Goal: Task Accomplishment & Management: Manage account settings

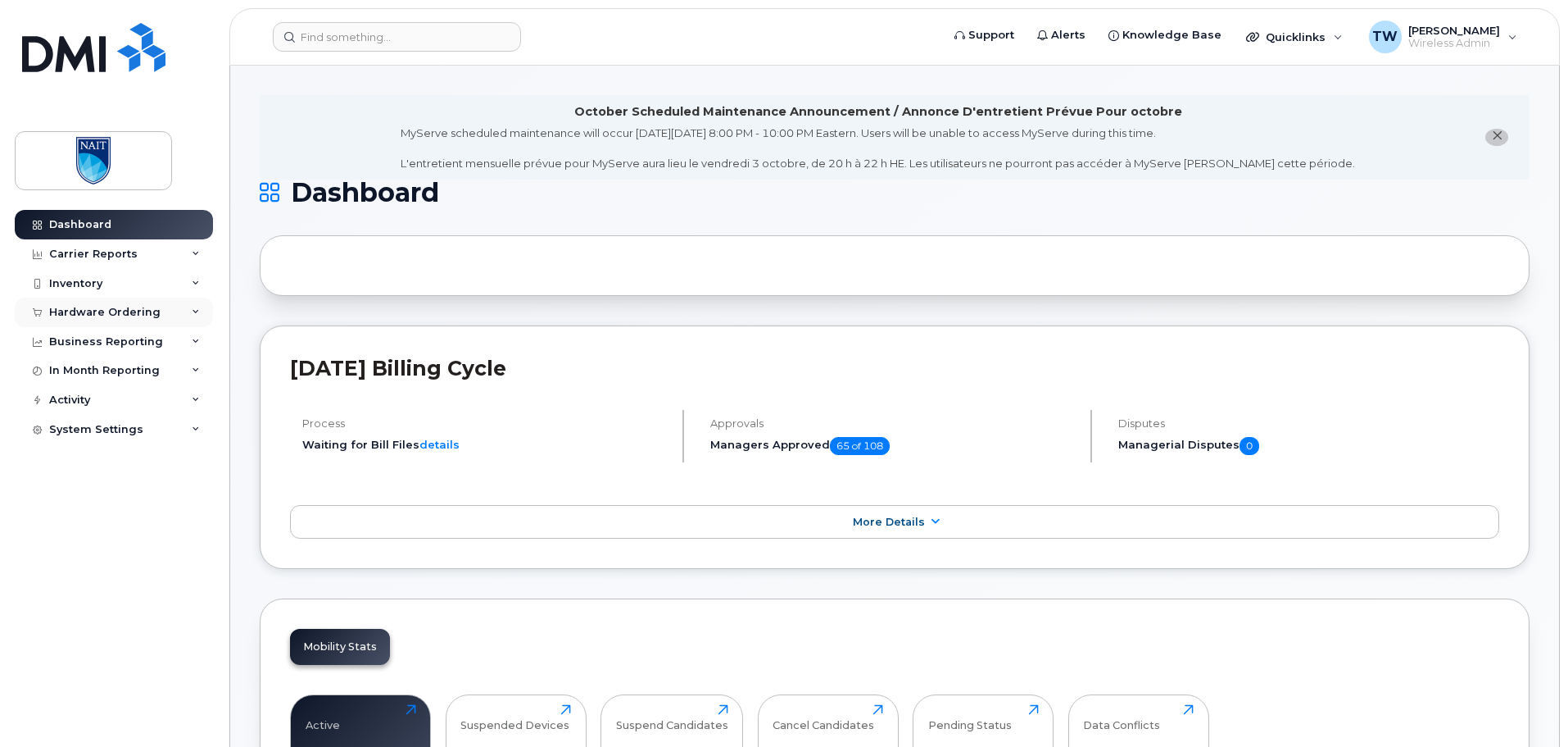
click at [177, 312] on div "Hardware Ordering" at bounding box center [114, 313] width 198 height 30
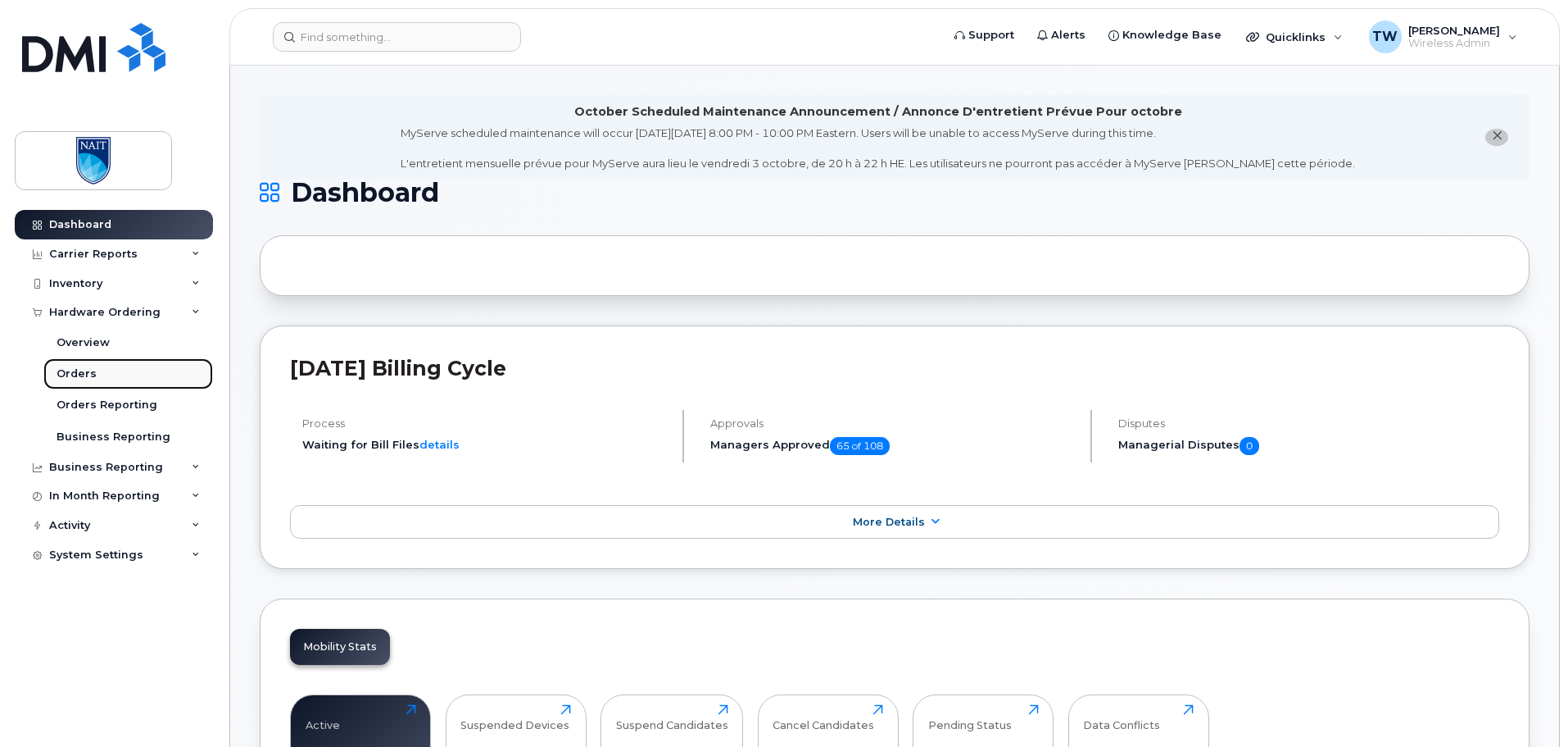
click at [88, 375] on div "Orders" at bounding box center [77, 373] width 40 height 15
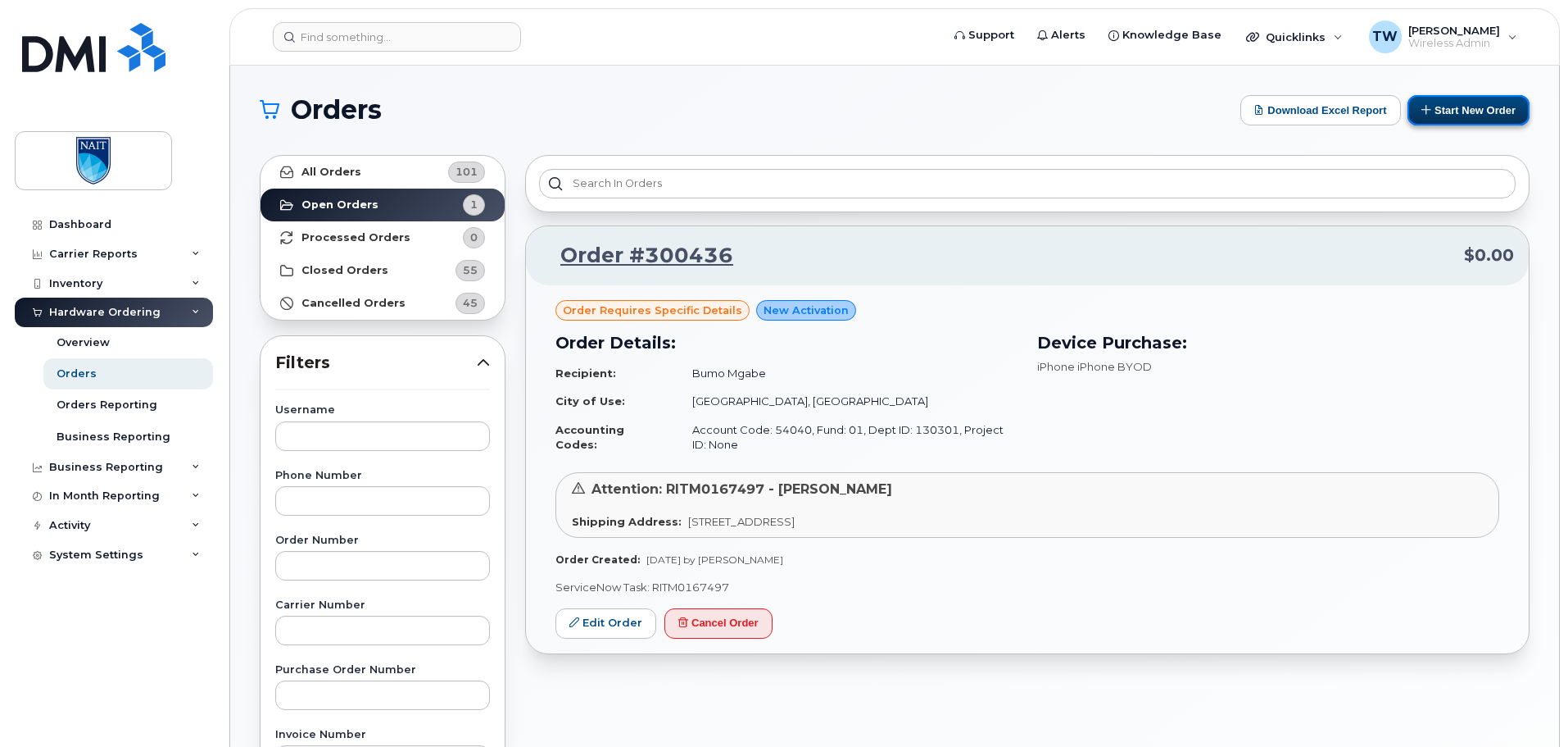
click at [1463, 105] on button "Start New Order" at bounding box center [1468, 110] width 122 height 30
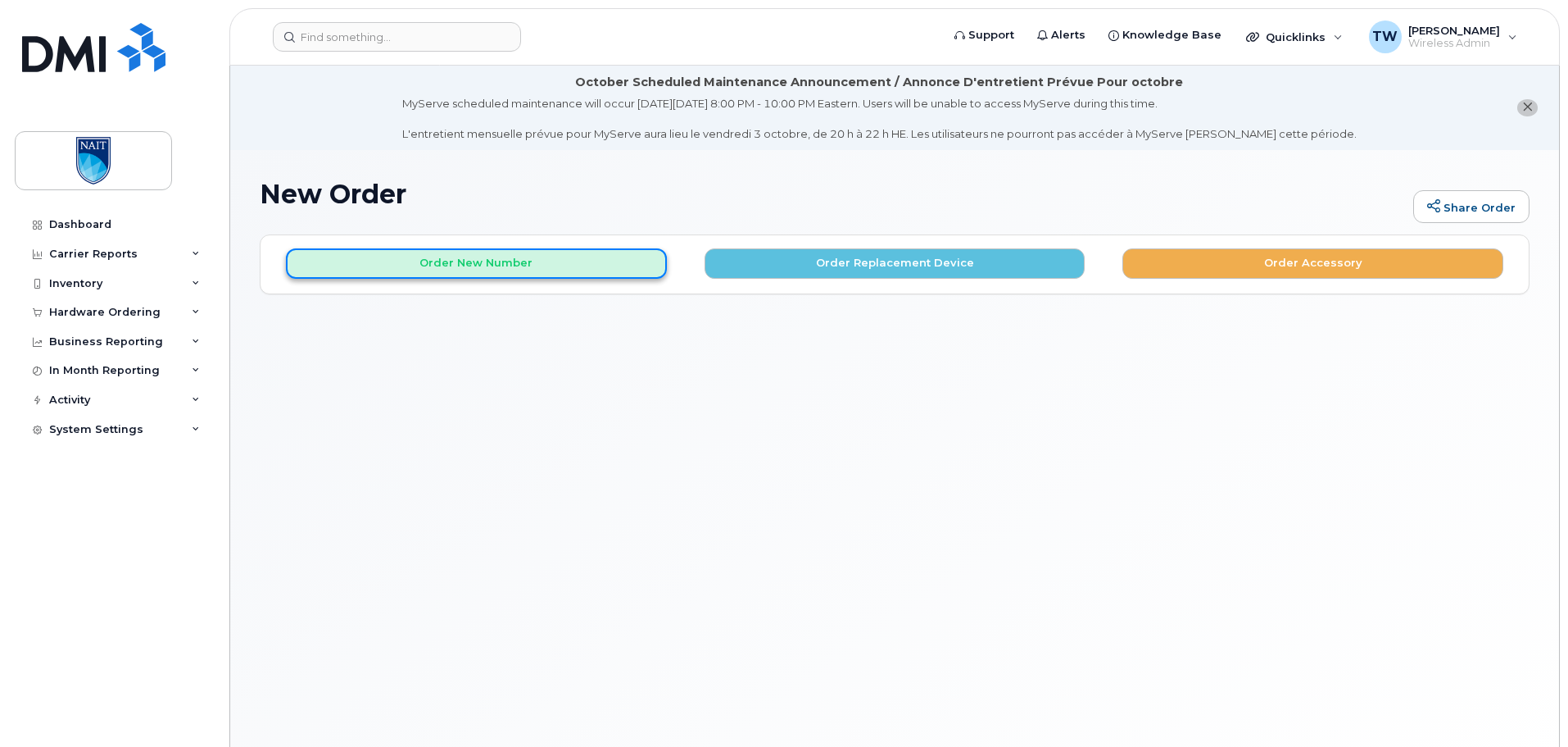
click at [642, 262] on button "Order New Number" at bounding box center [476, 263] width 381 height 30
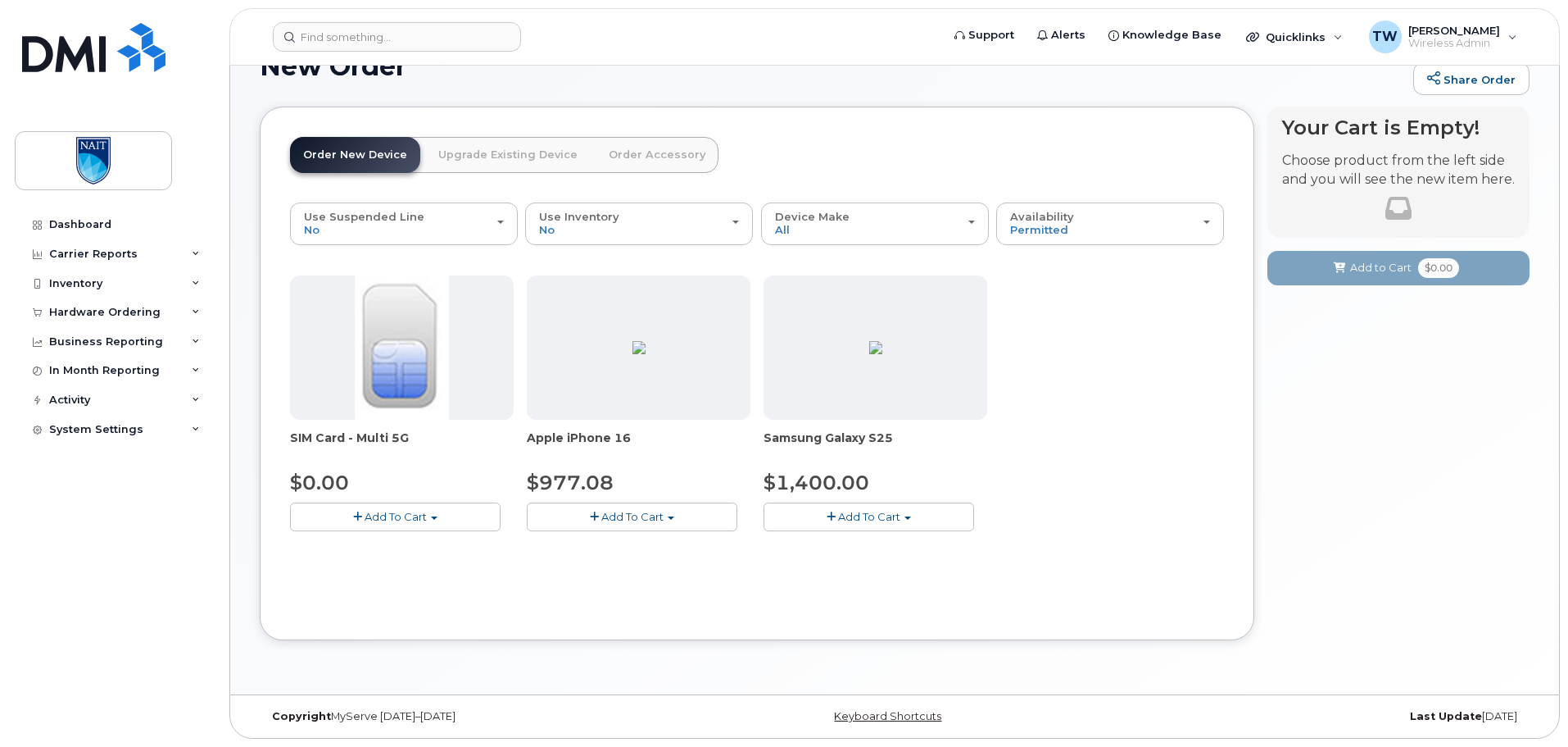
scroll to position [101, 0]
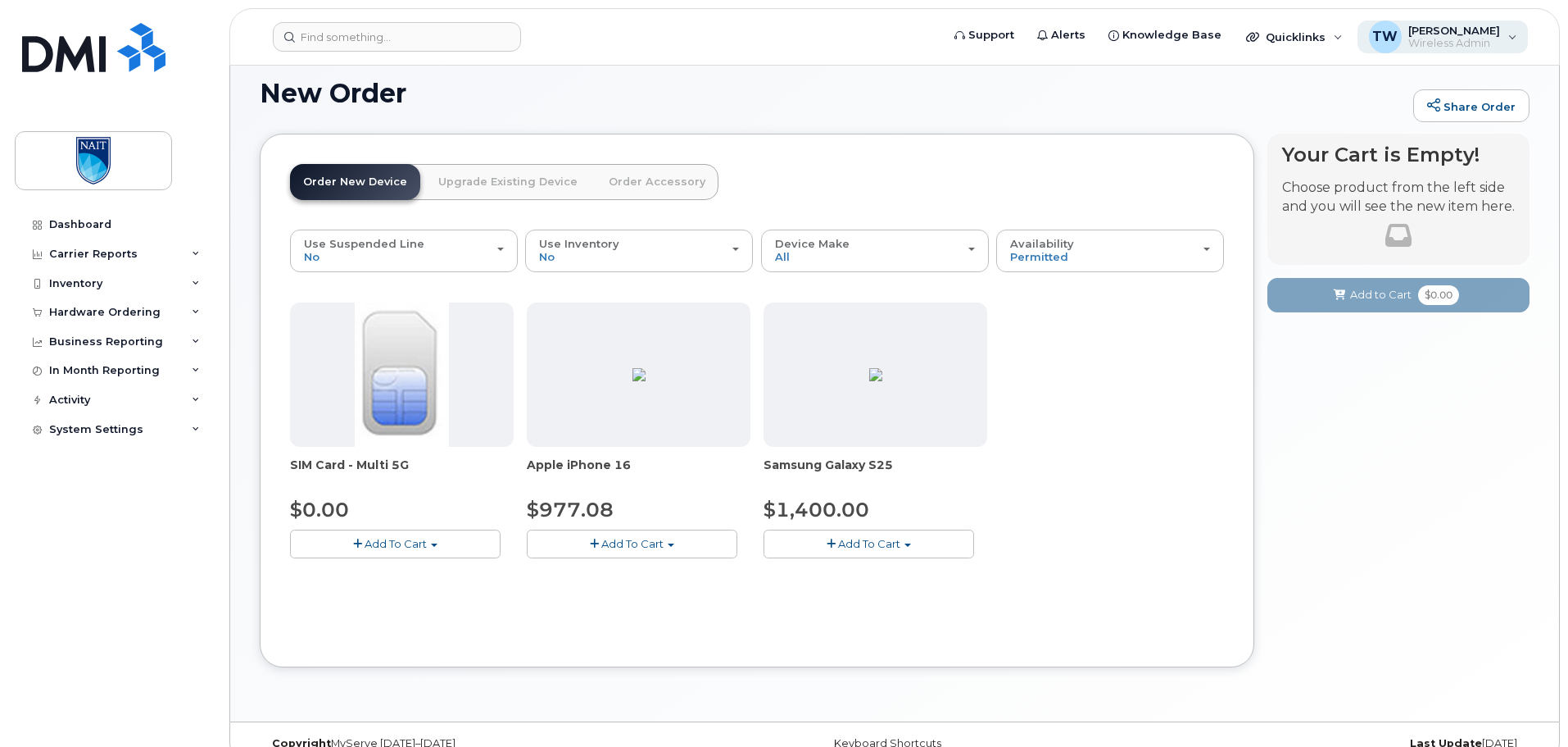
click at [1508, 39] on div "TW Troy Watson Wireless Admin" at bounding box center [1442, 36] width 171 height 33
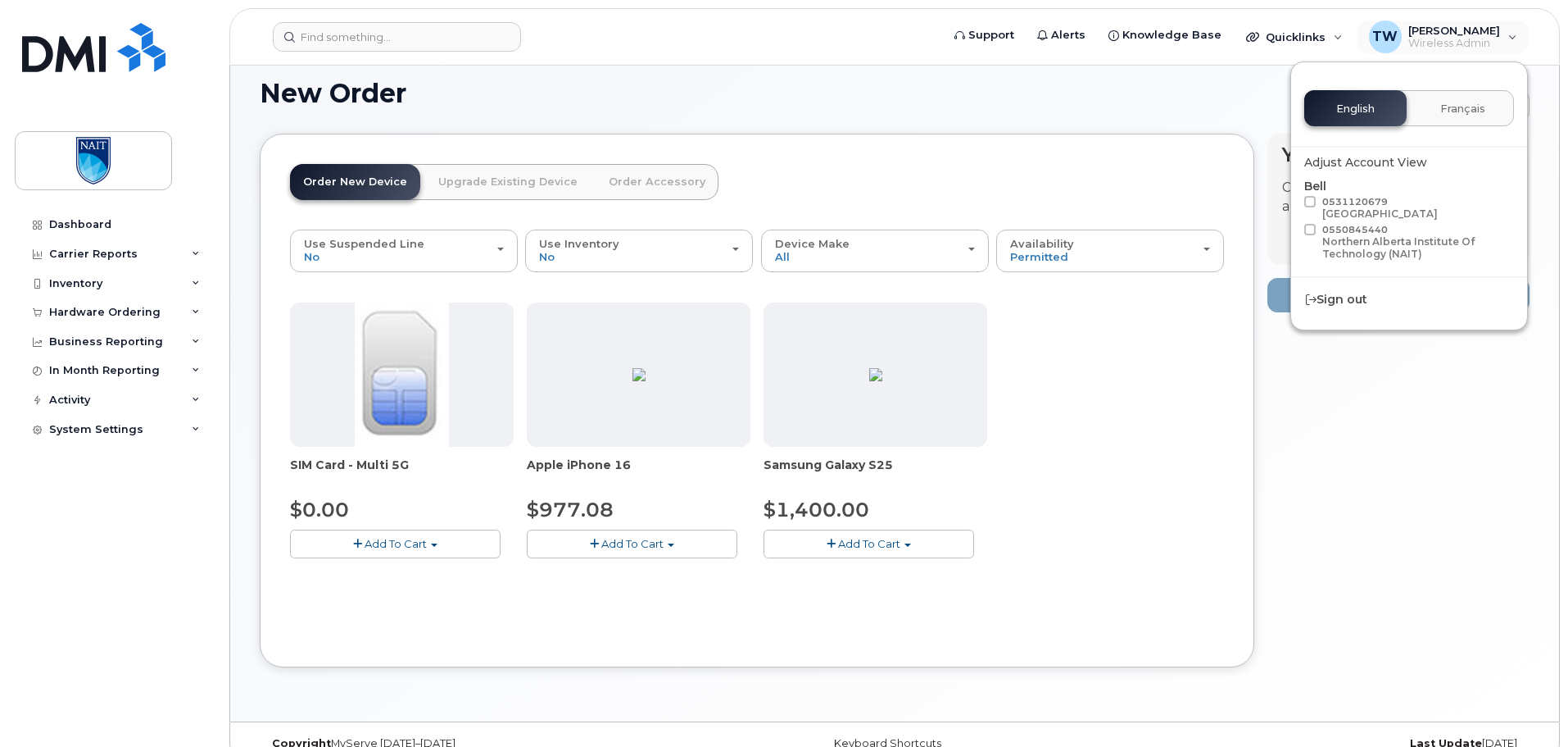
click at [1114, 96] on h1 "New Order" at bounding box center [832, 93] width 1145 height 29
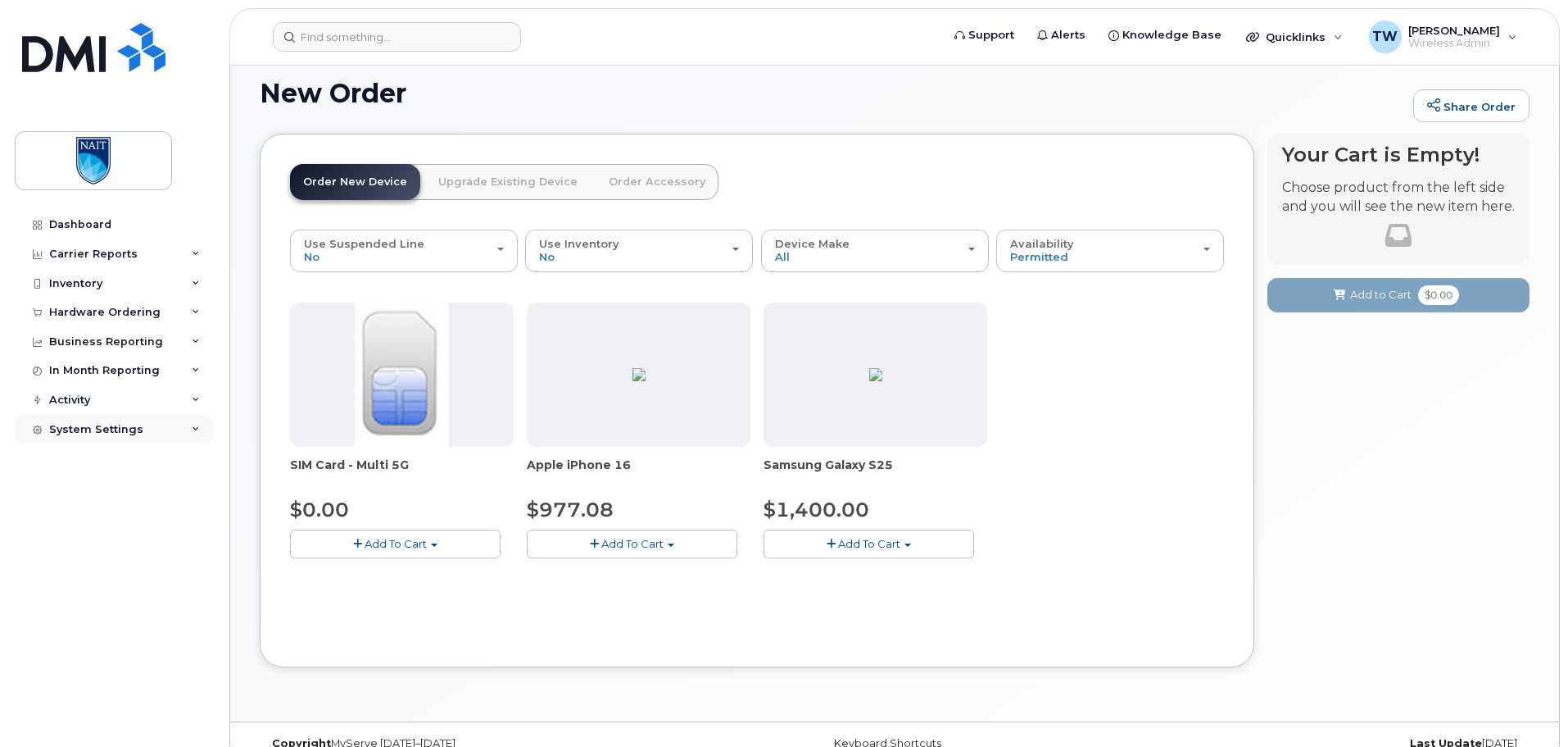
click at [109, 427] on div "System Settings" at bounding box center [96, 429] width 94 height 13
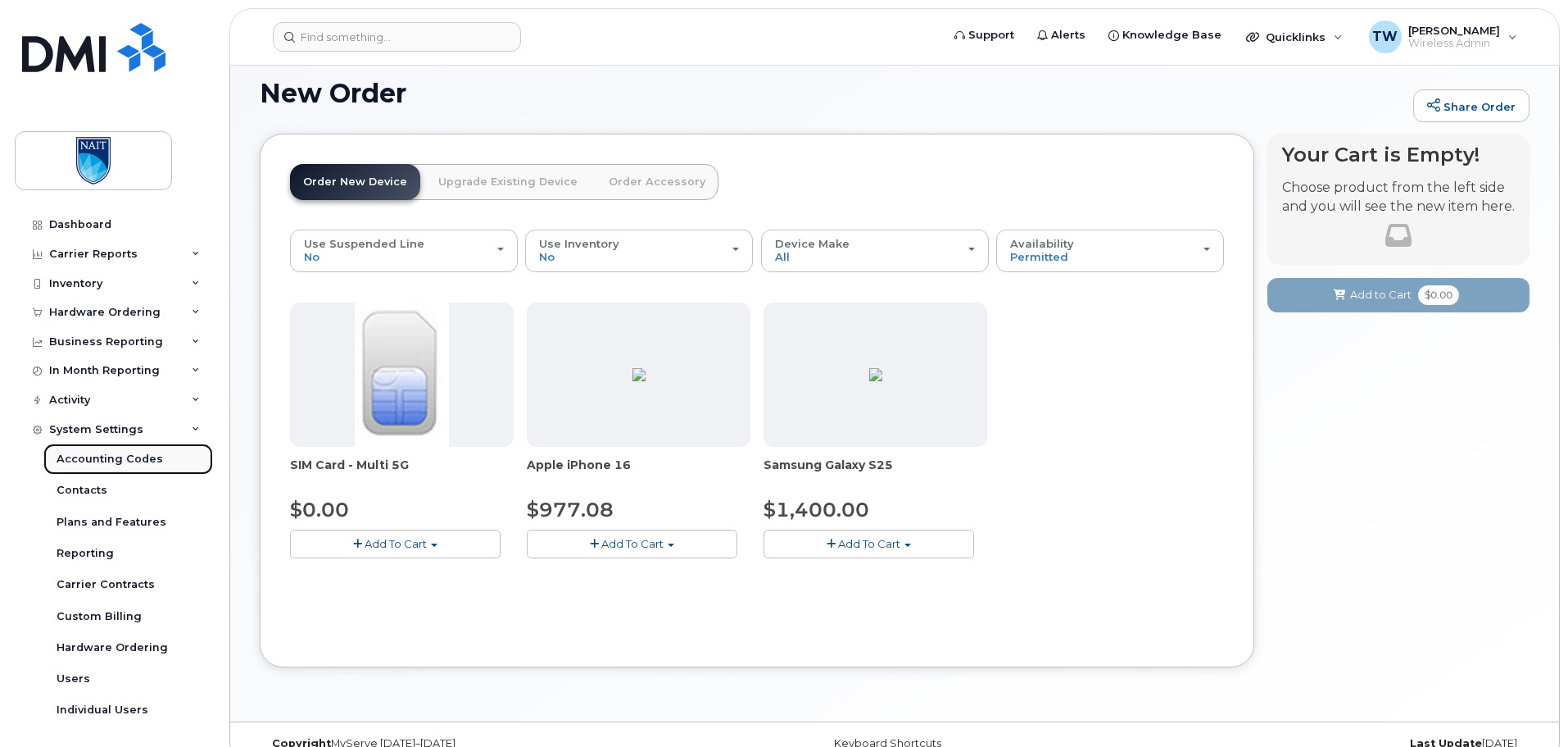
click at [105, 456] on div "Accounting Codes" at bounding box center [110, 459] width 107 height 15
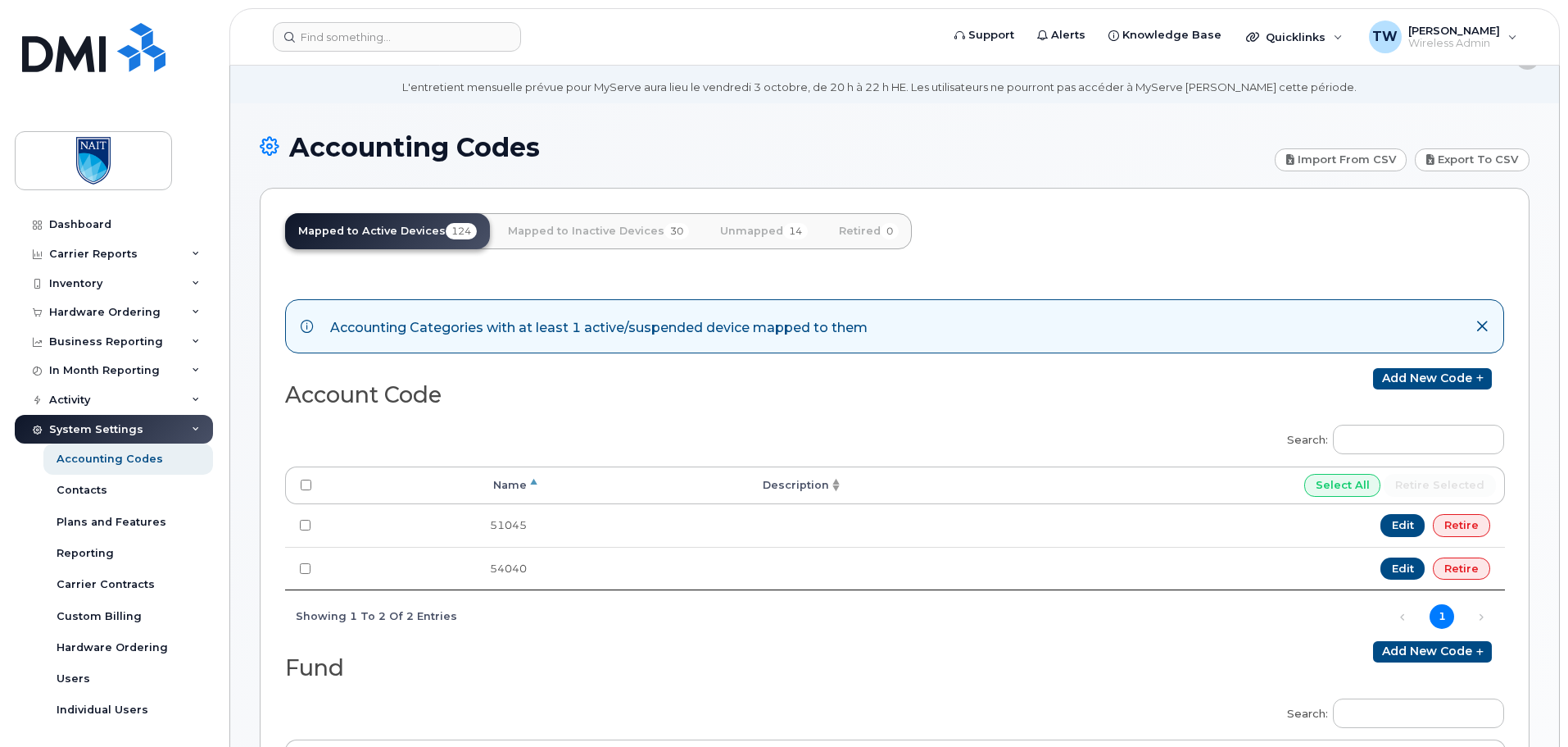
scroll to position [55, 0]
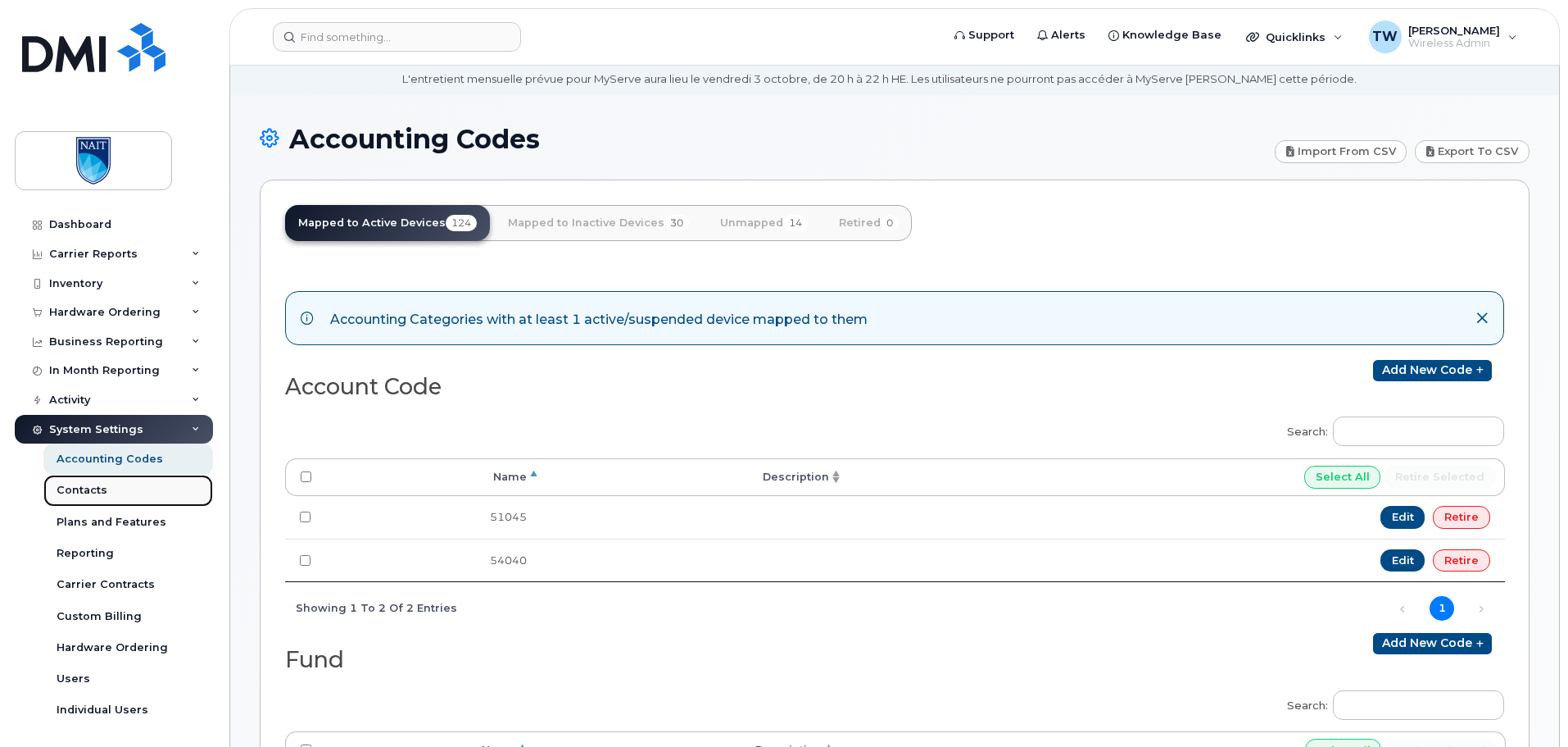
click at [116, 495] on link "Contacts" at bounding box center [128, 490] width 170 height 31
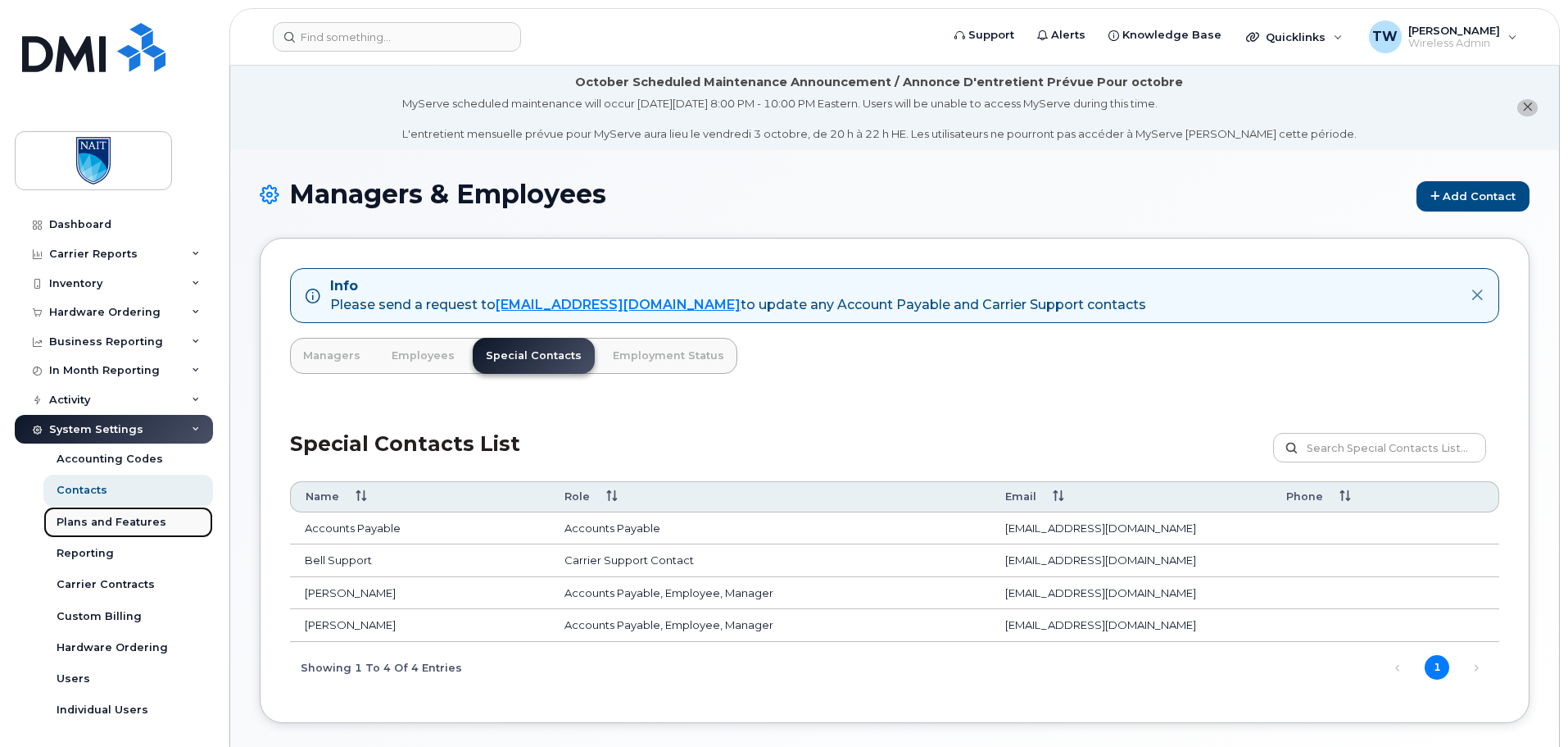
click at [111, 522] on div "Plans and Features" at bounding box center [112, 522] width 110 height 15
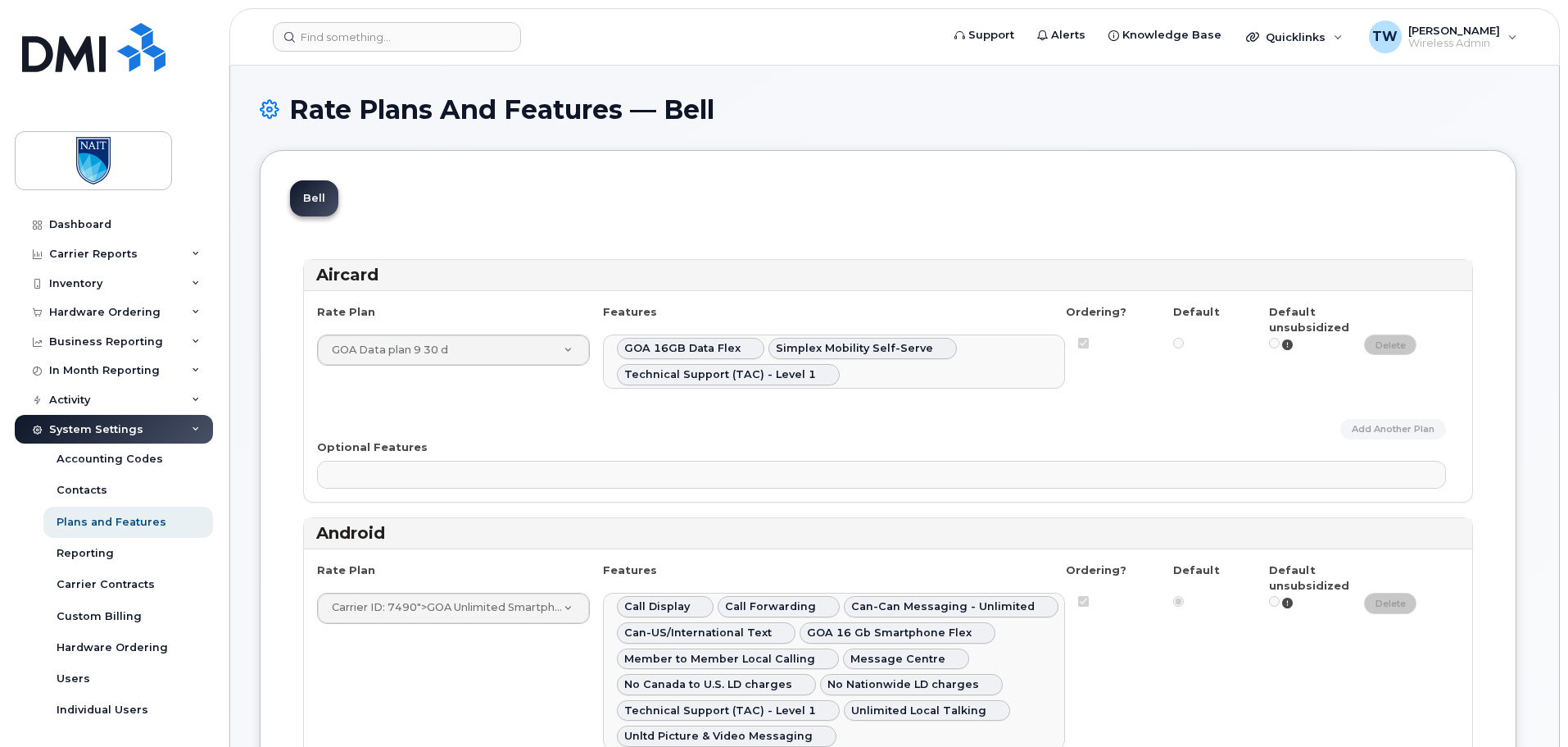
select select
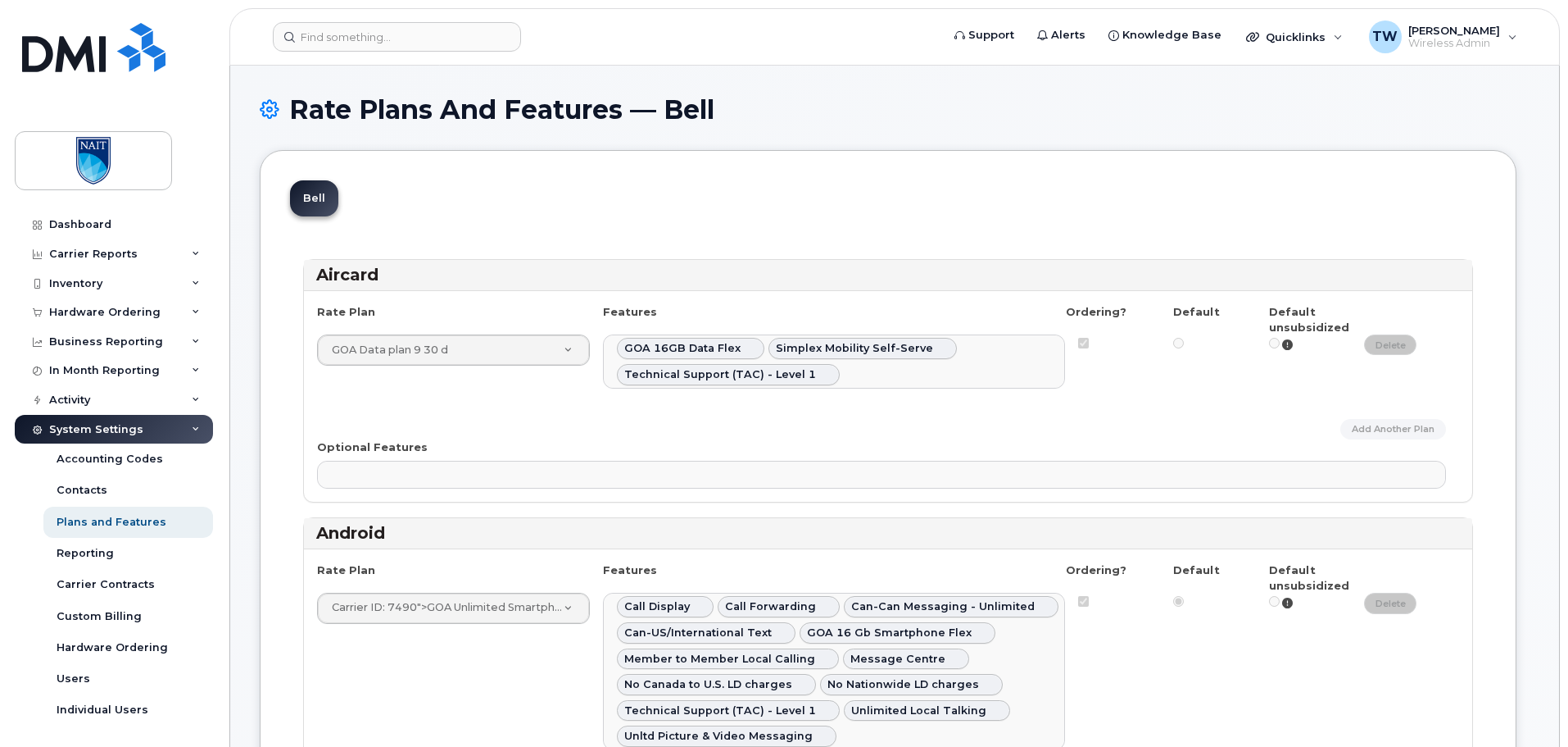
select select
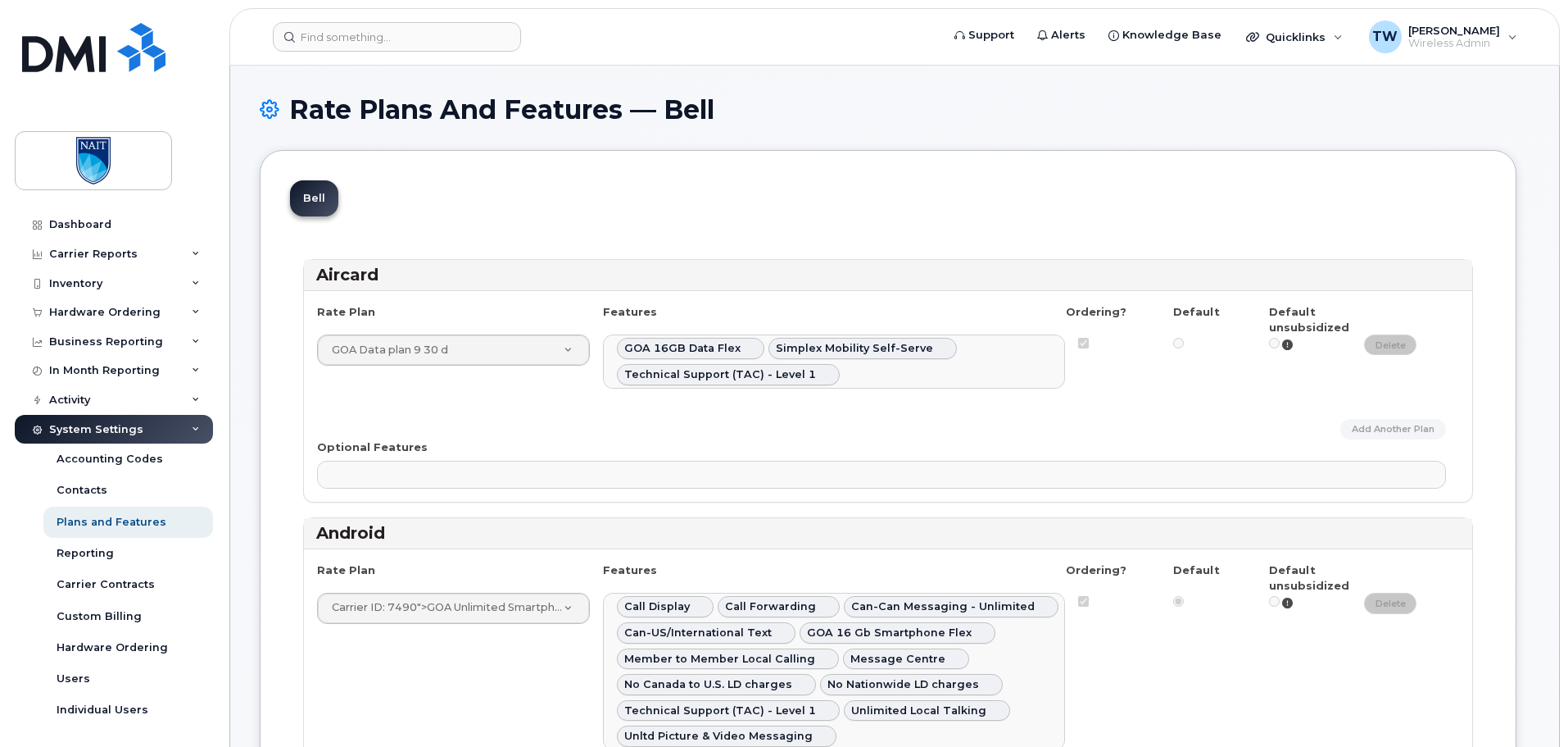
select select
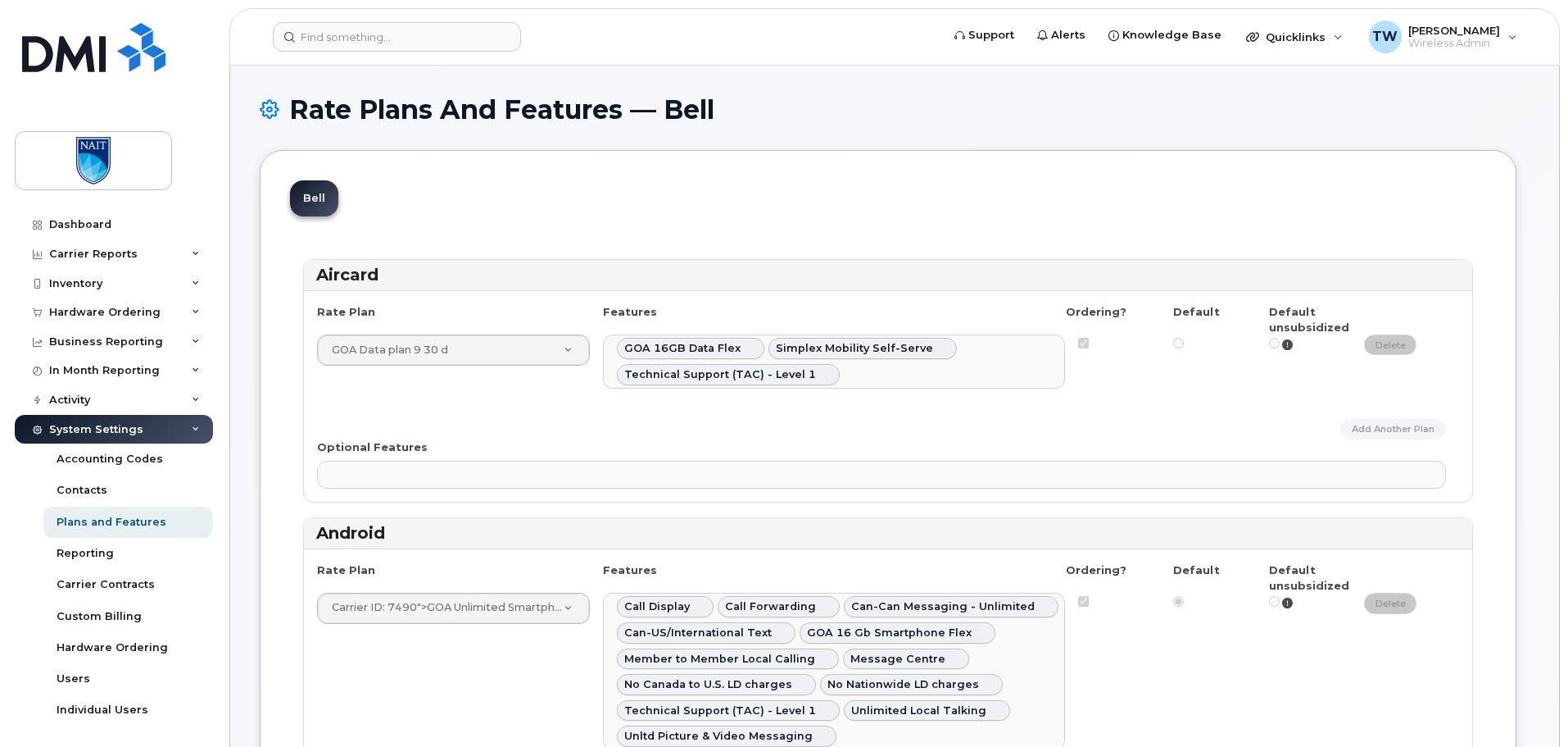
select select
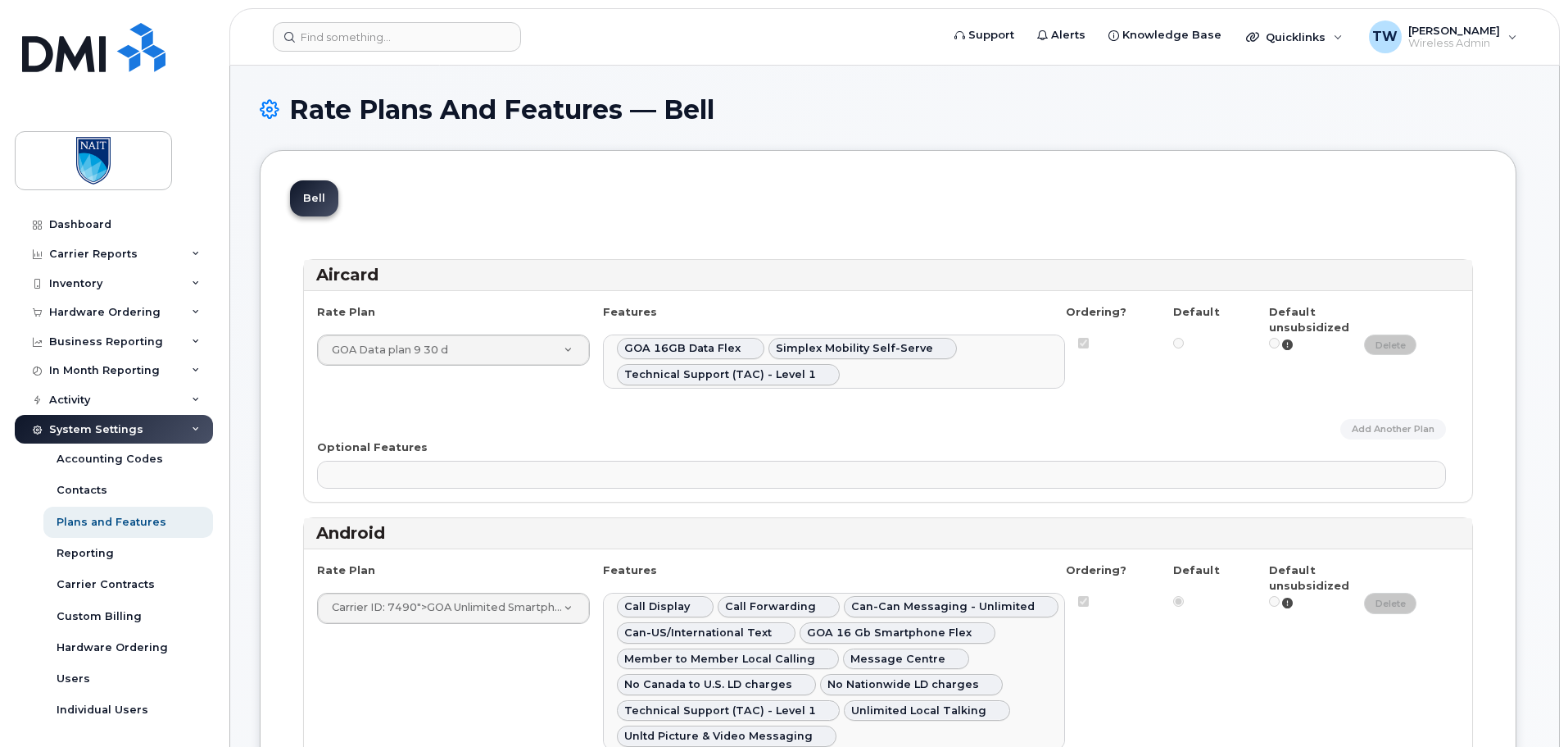
select select
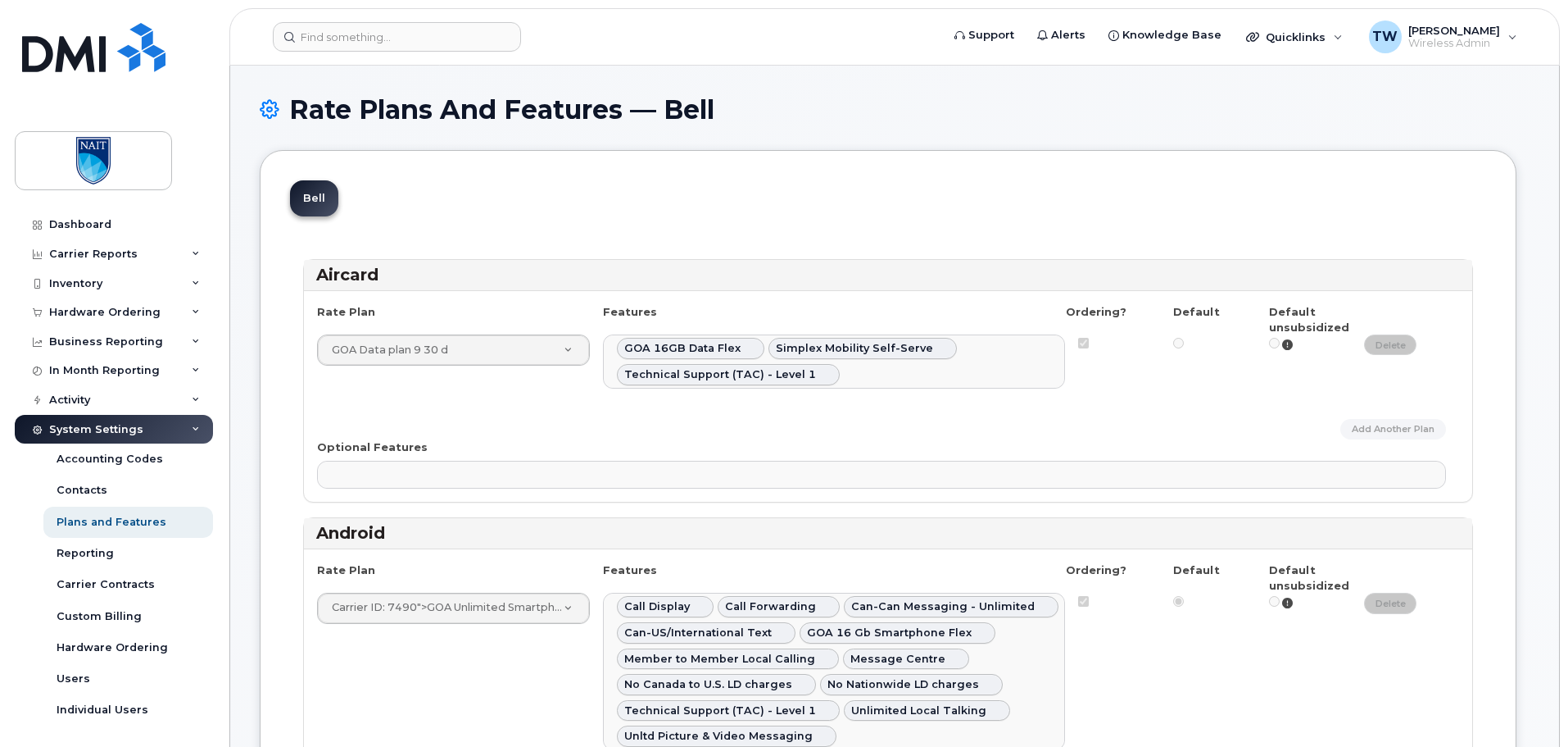
select select
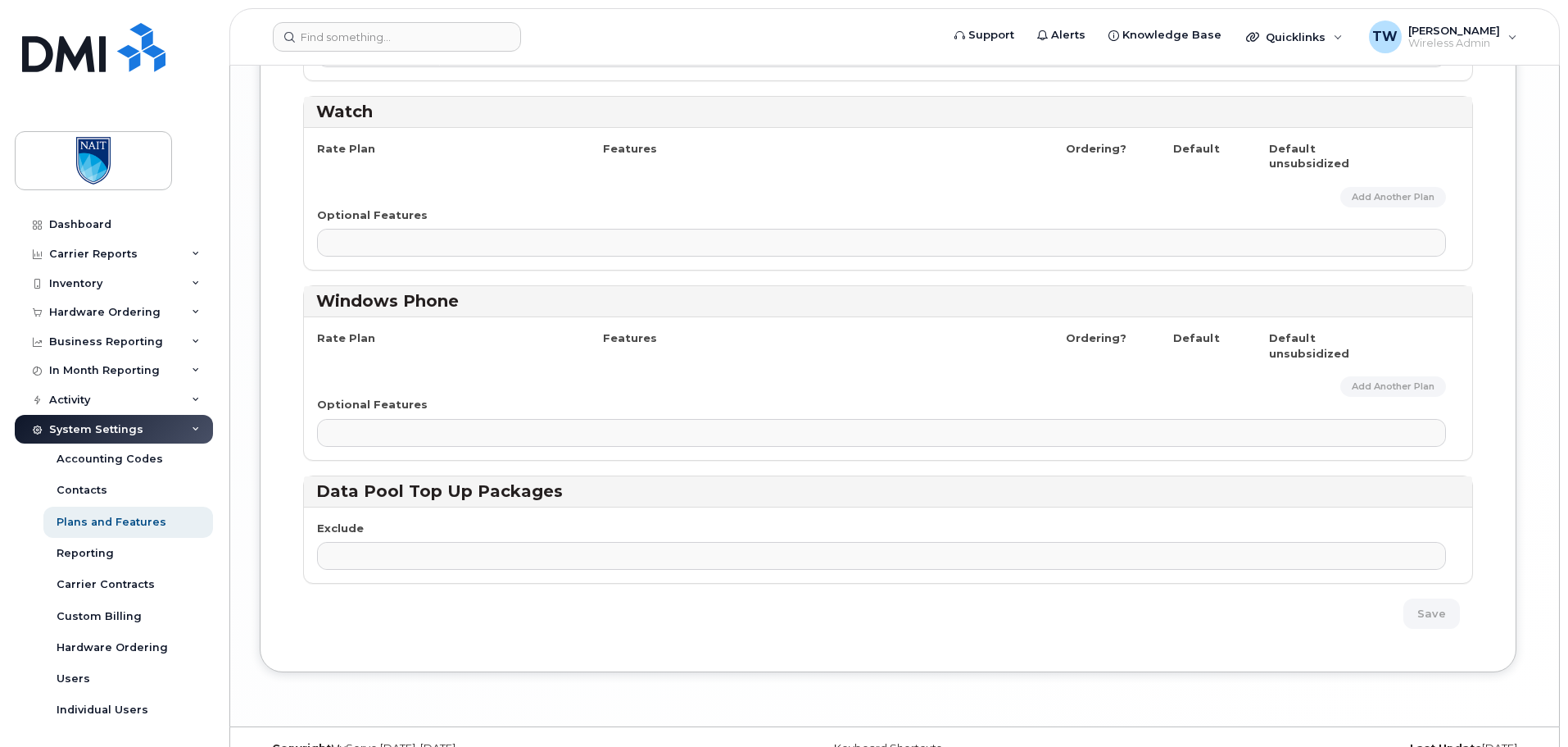
scroll to position [4036, 0]
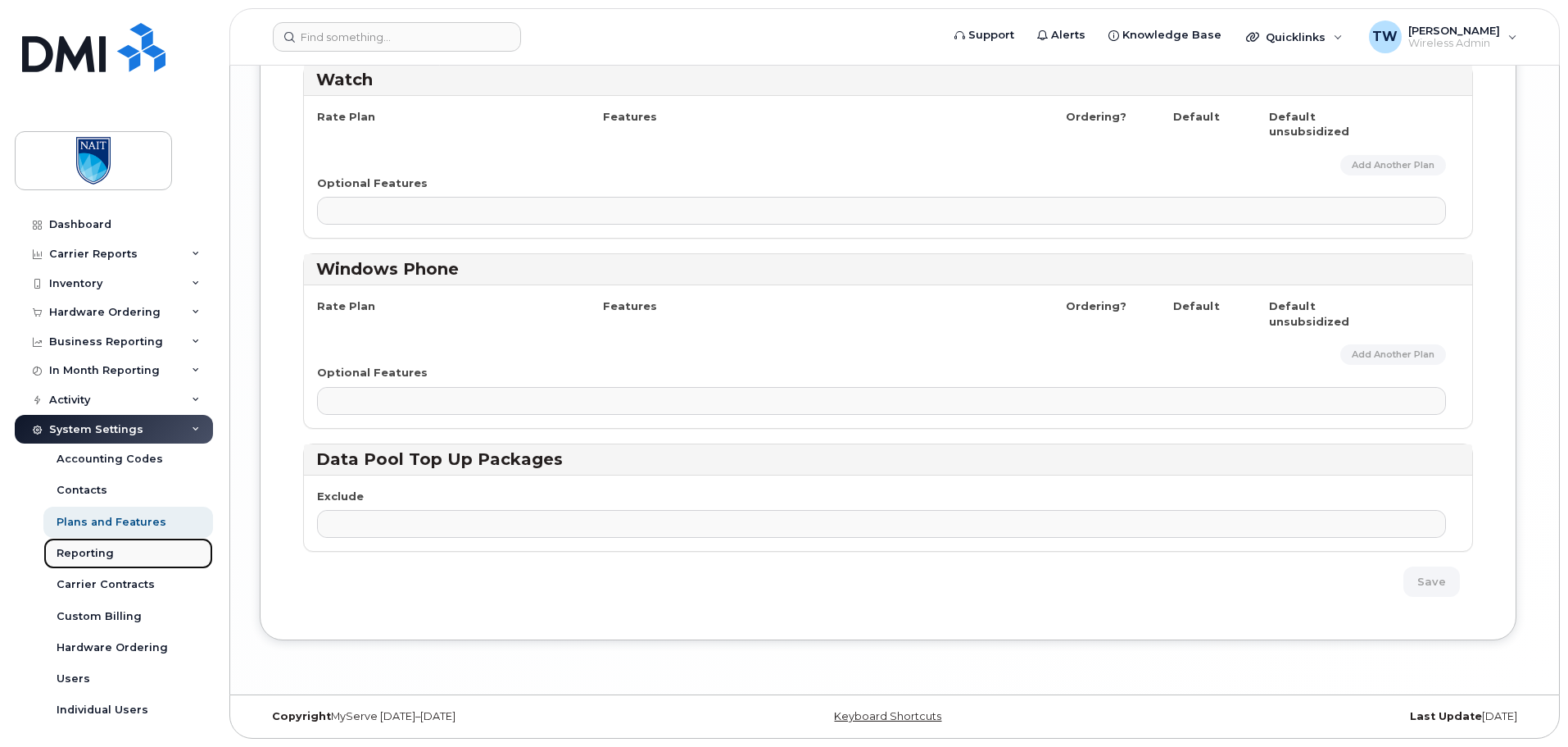
click at [123, 550] on link "Reporting" at bounding box center [128, 553] width 170 height 31
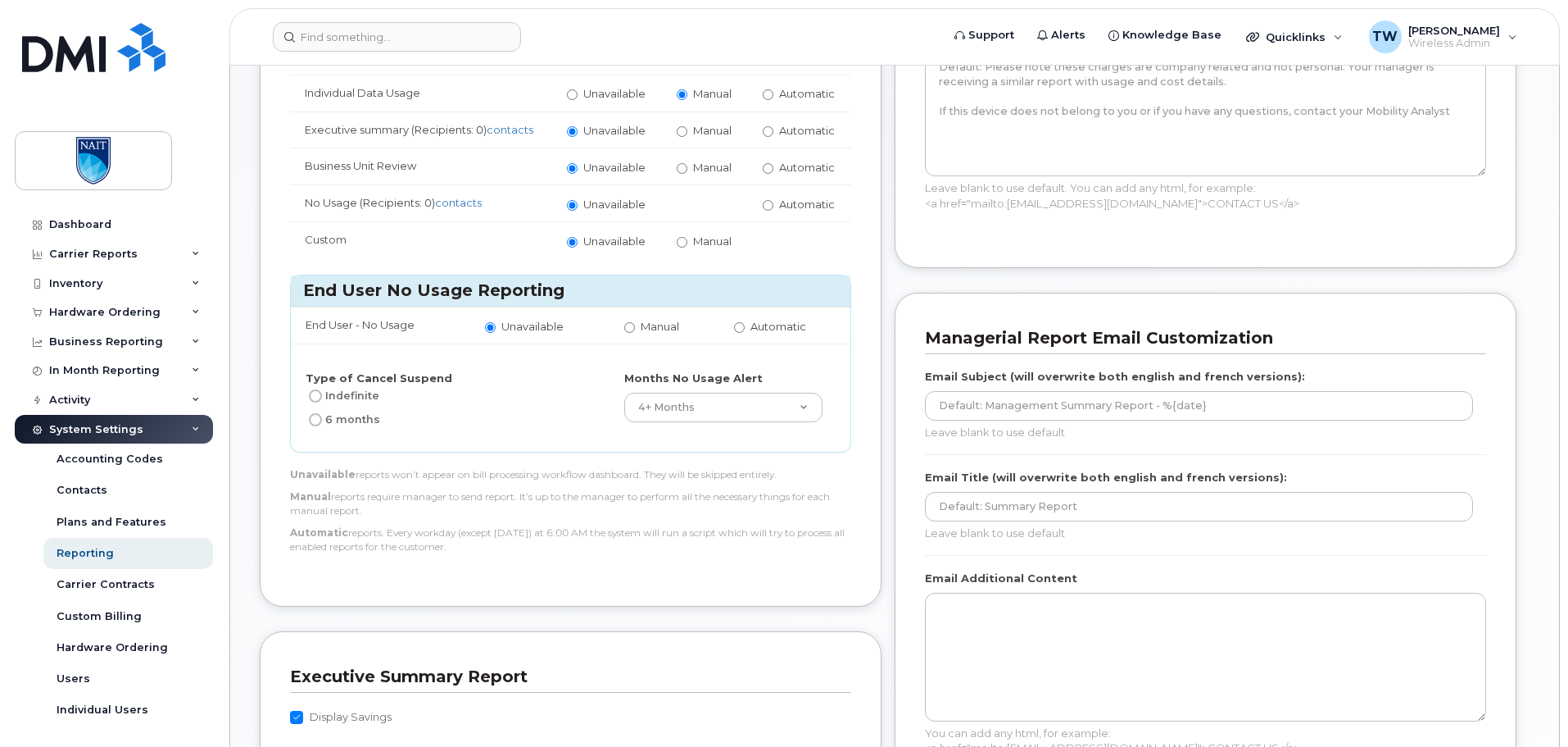
scroll to position [738, 0]
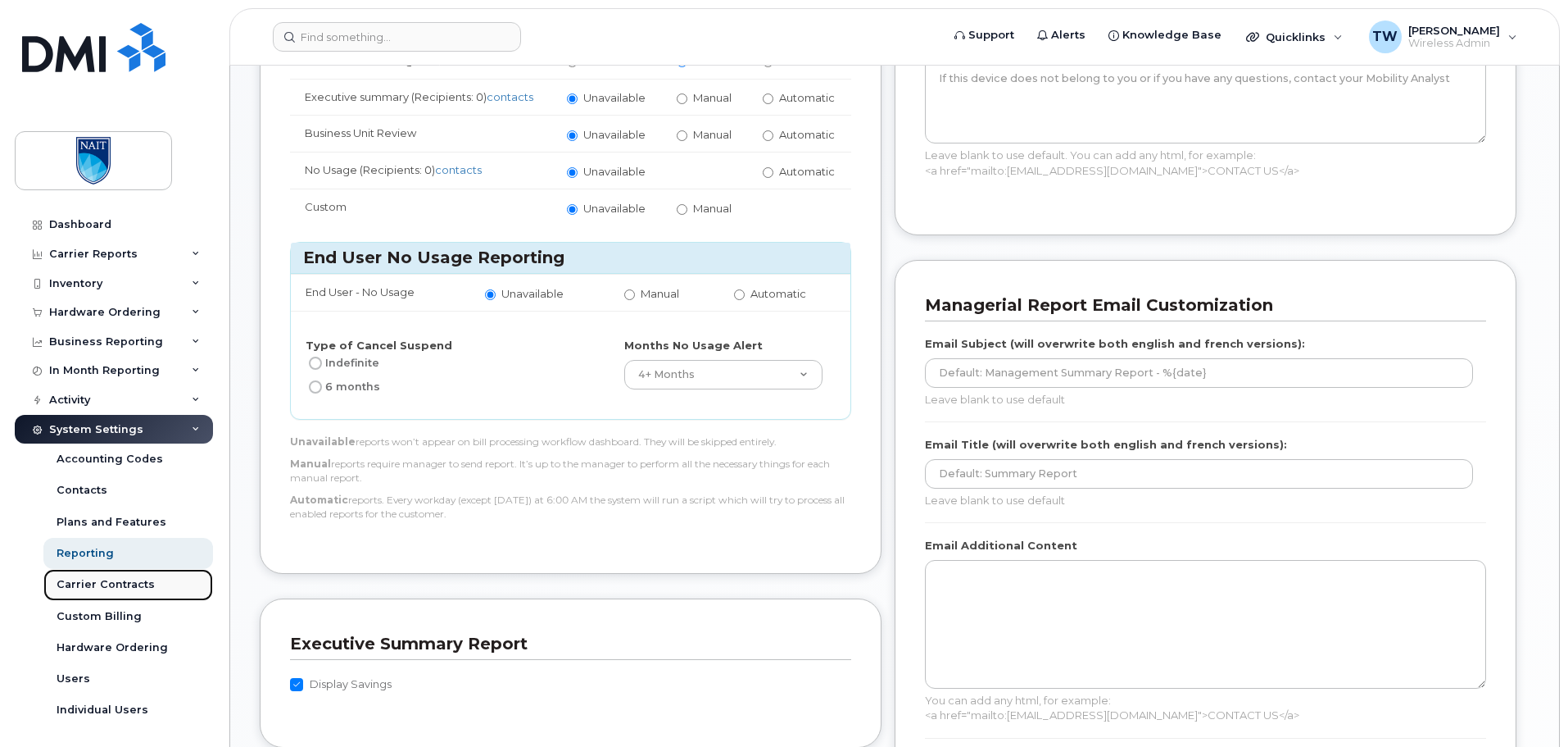
click at [122, 592] on div "Carrier Contracts" at bounding box center [106, 584] width 98 height 15
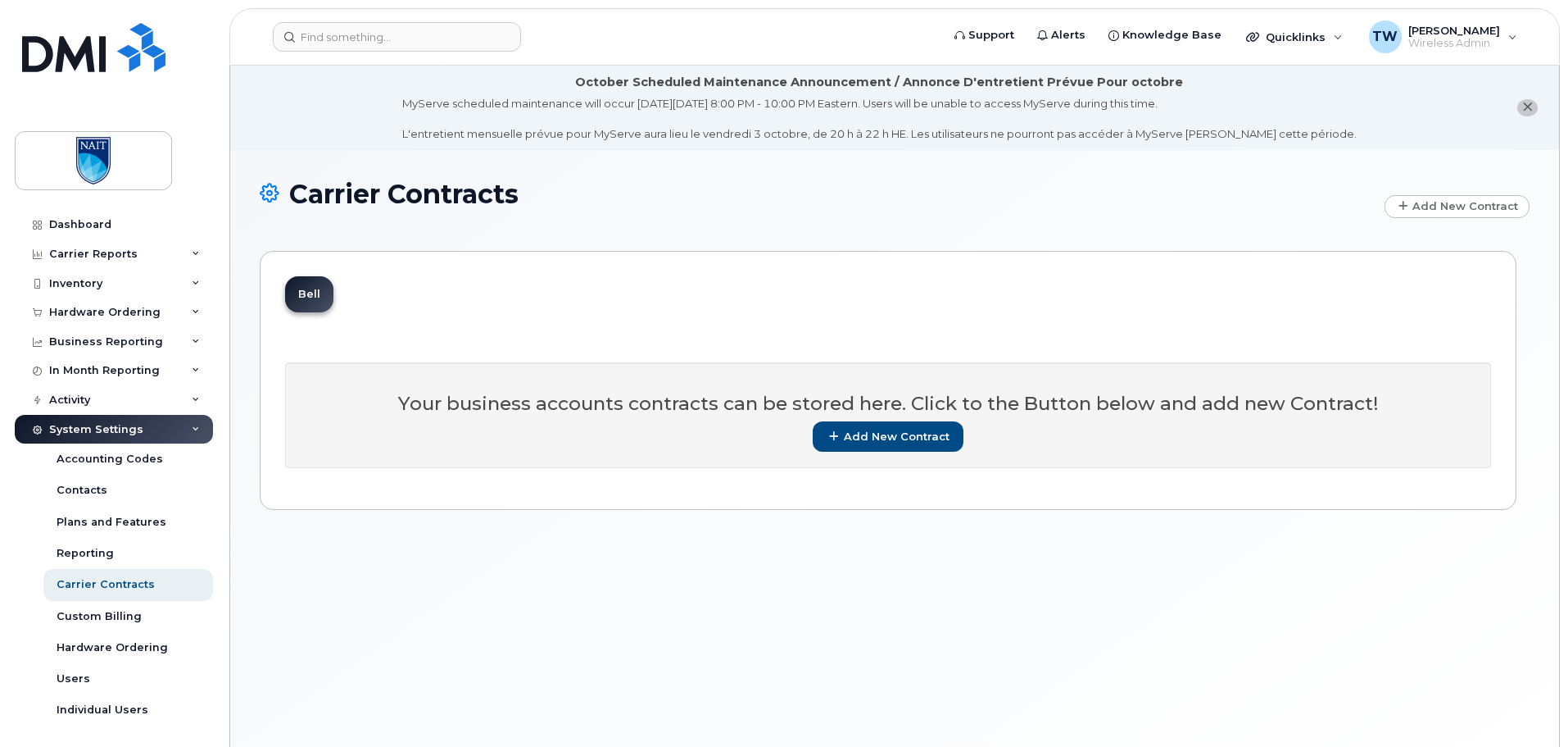
scroll to position [3, 0]
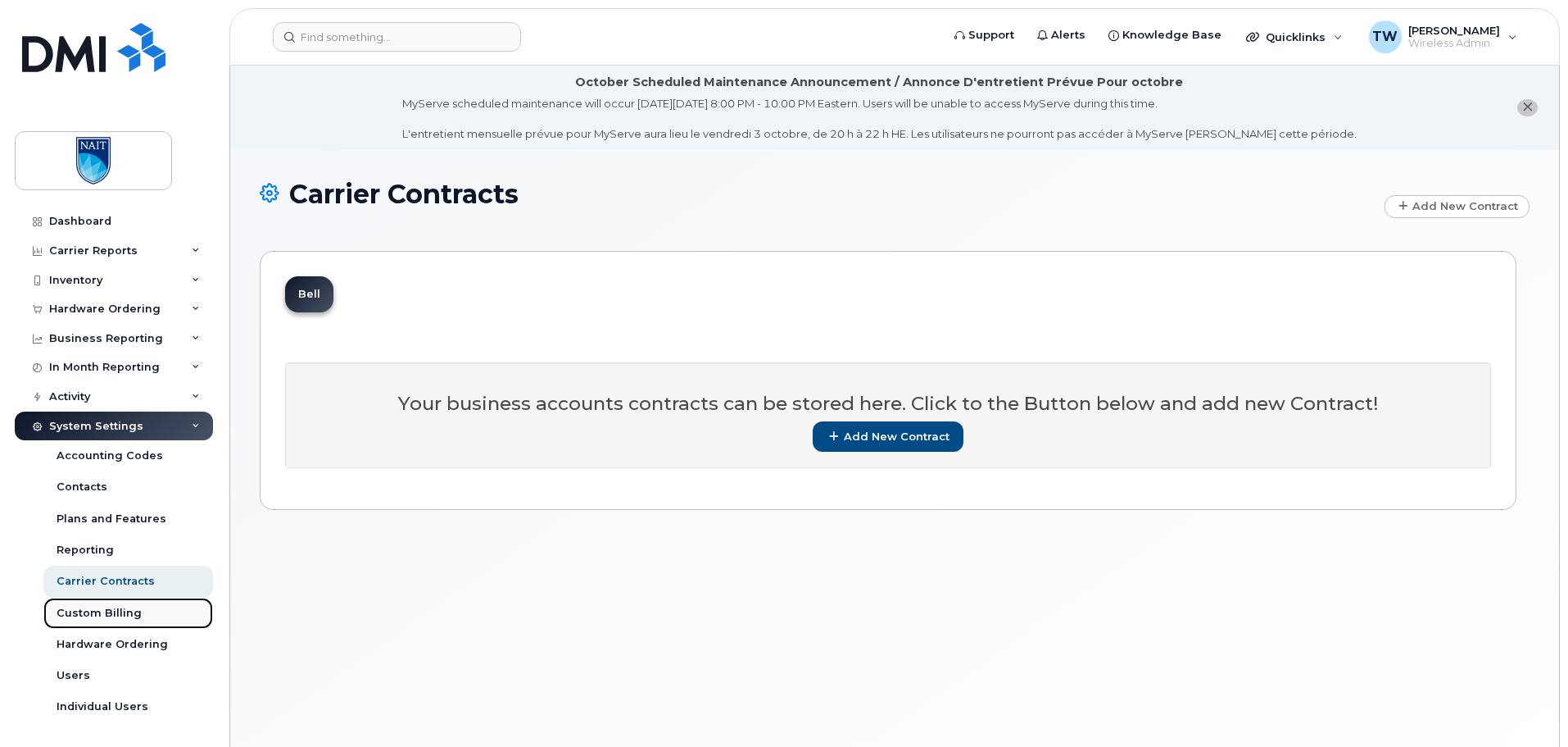
click at [112, 619] on div "Custom Billing" at bounding box center [99, 613] width 85 height 15
click at [130, 643] on div "Hardware Ordering" at bounding box center [112, 644] width 111 height 15
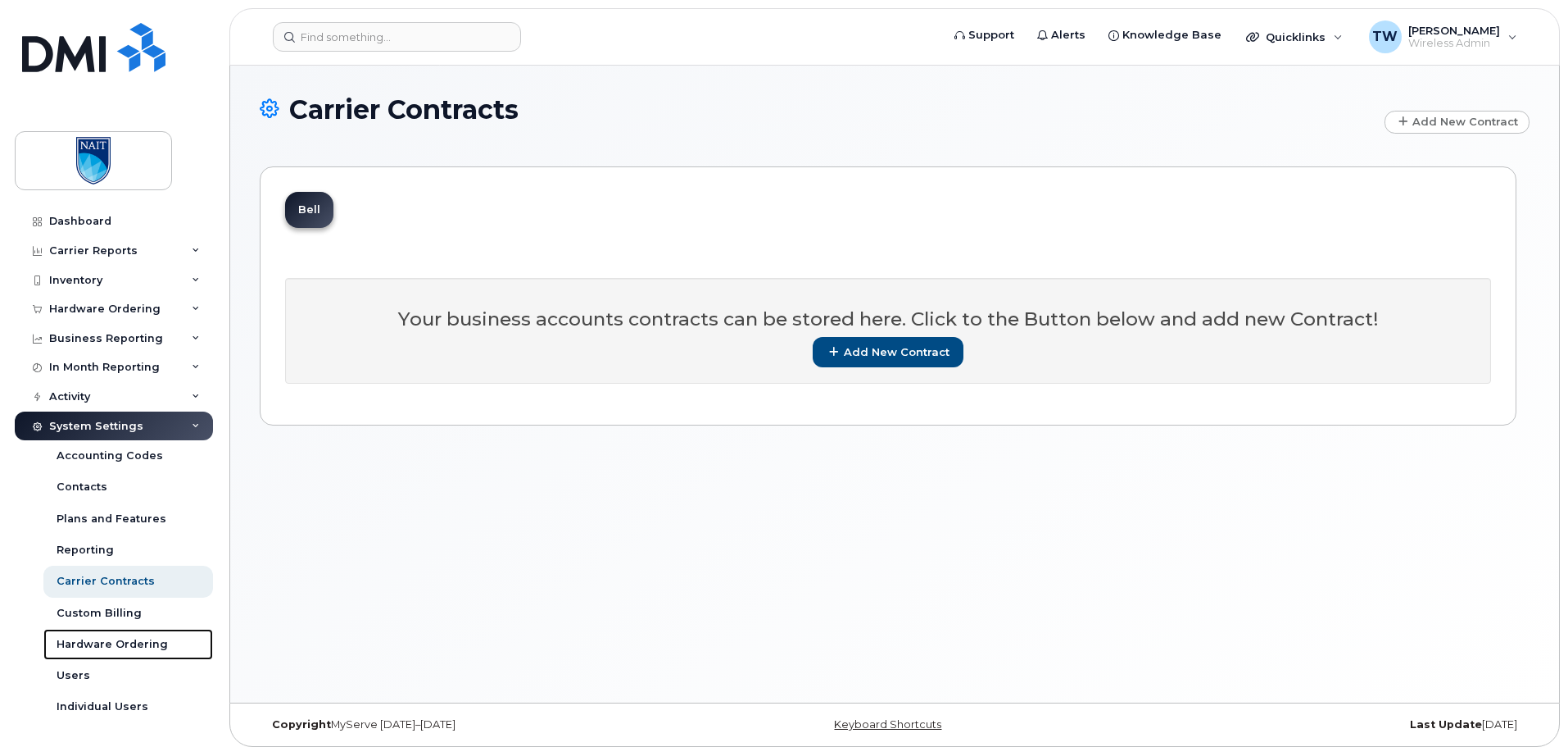
scroll to position [93, 0]
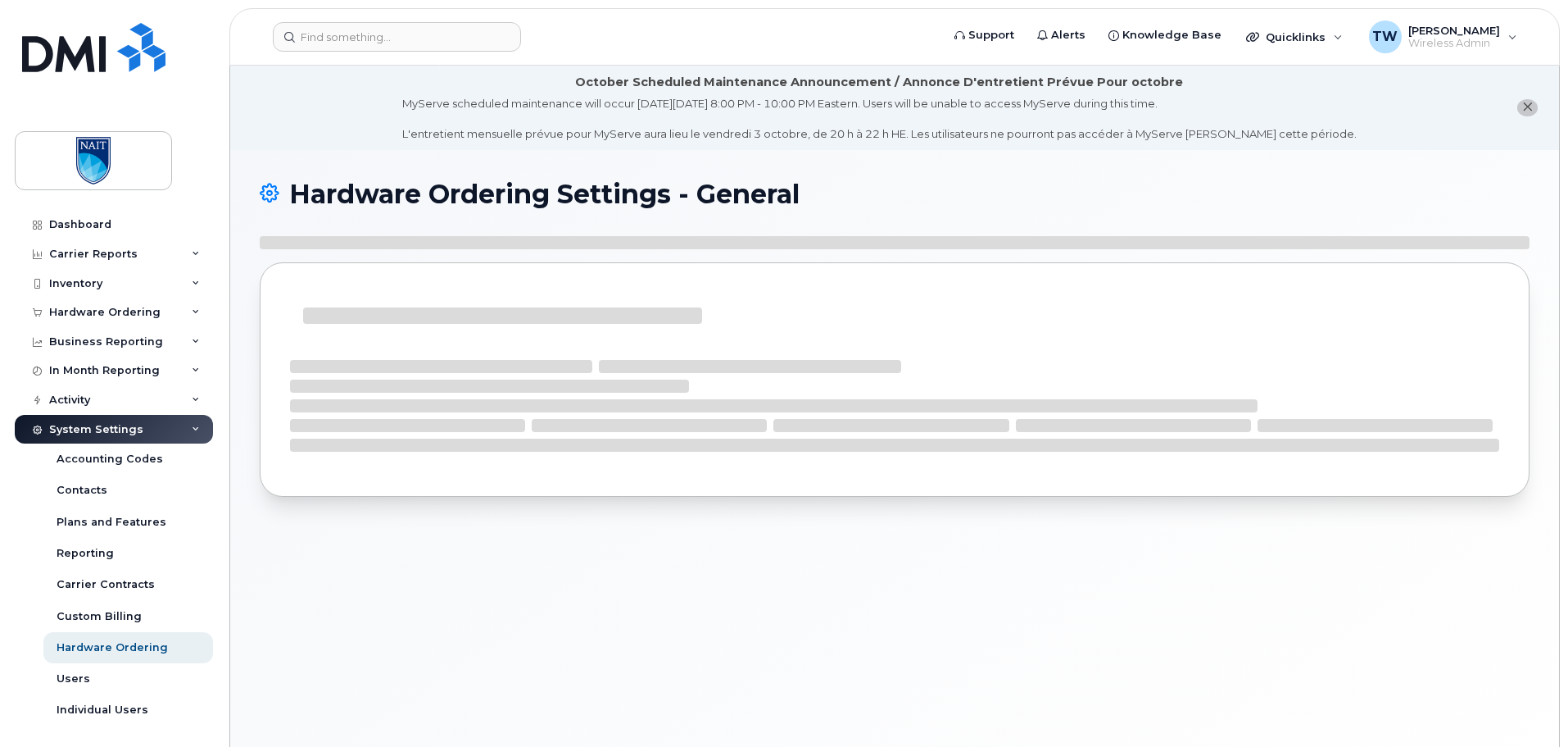
select select "admins"
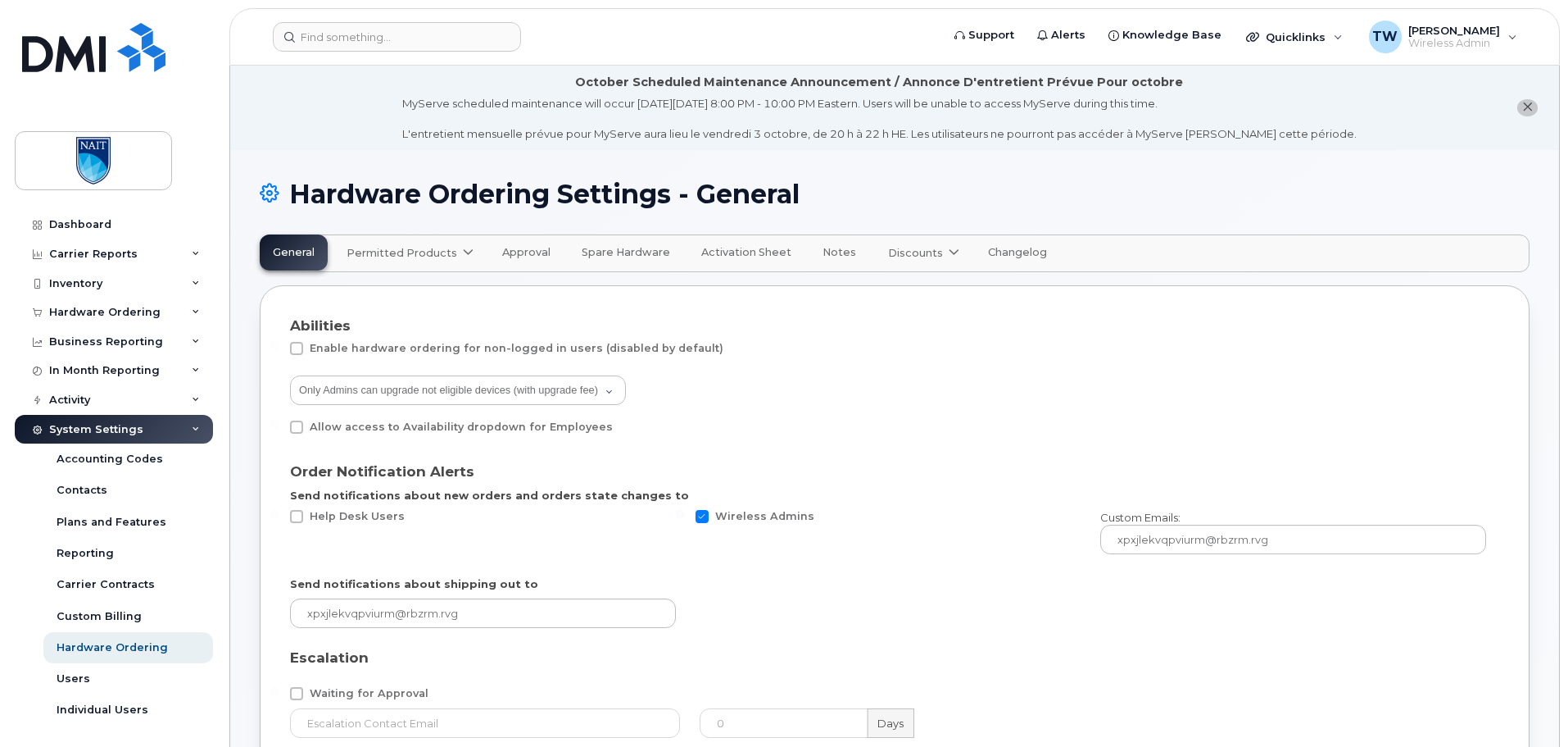
click at [420, 253] on span "Permitted Products" at bounding box center [402, 253] width 111 height 16
click at [463, 251] on icon at bounding box center [468, 253] width 11 height 11
click at [838, 379] on div "All users can upgrade not eligible devices (with upgrade fee) Only Admins can u…" at bounding box center [887, 391] width 1196 height 33
click at [394, 254] on span "Permitted Products" at bounding box center [402, 253] width 111 height 16
click at [366, 290] on span "Bell" at bounding box center [361, 292] width 21 height 17
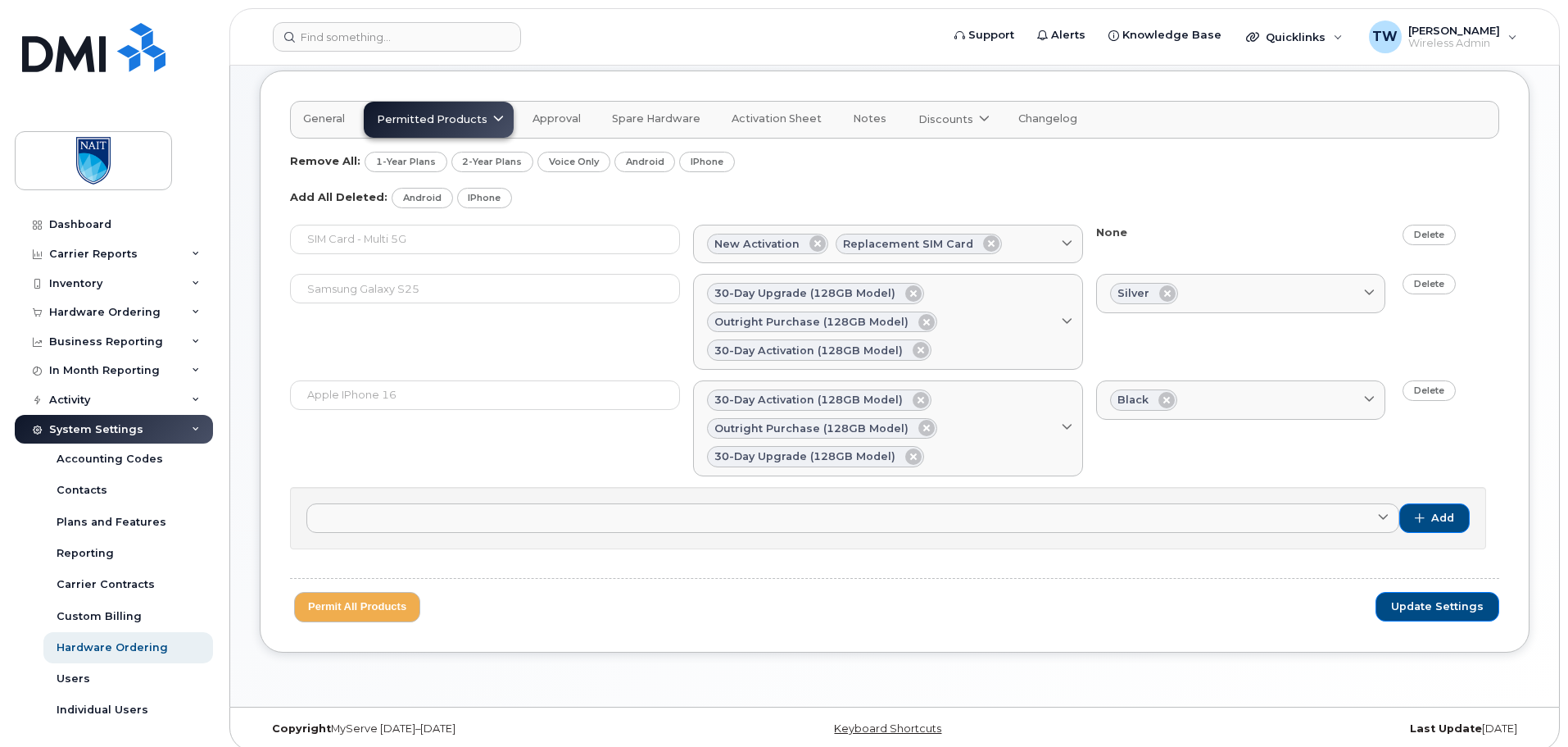
scroll to position [176, 0]
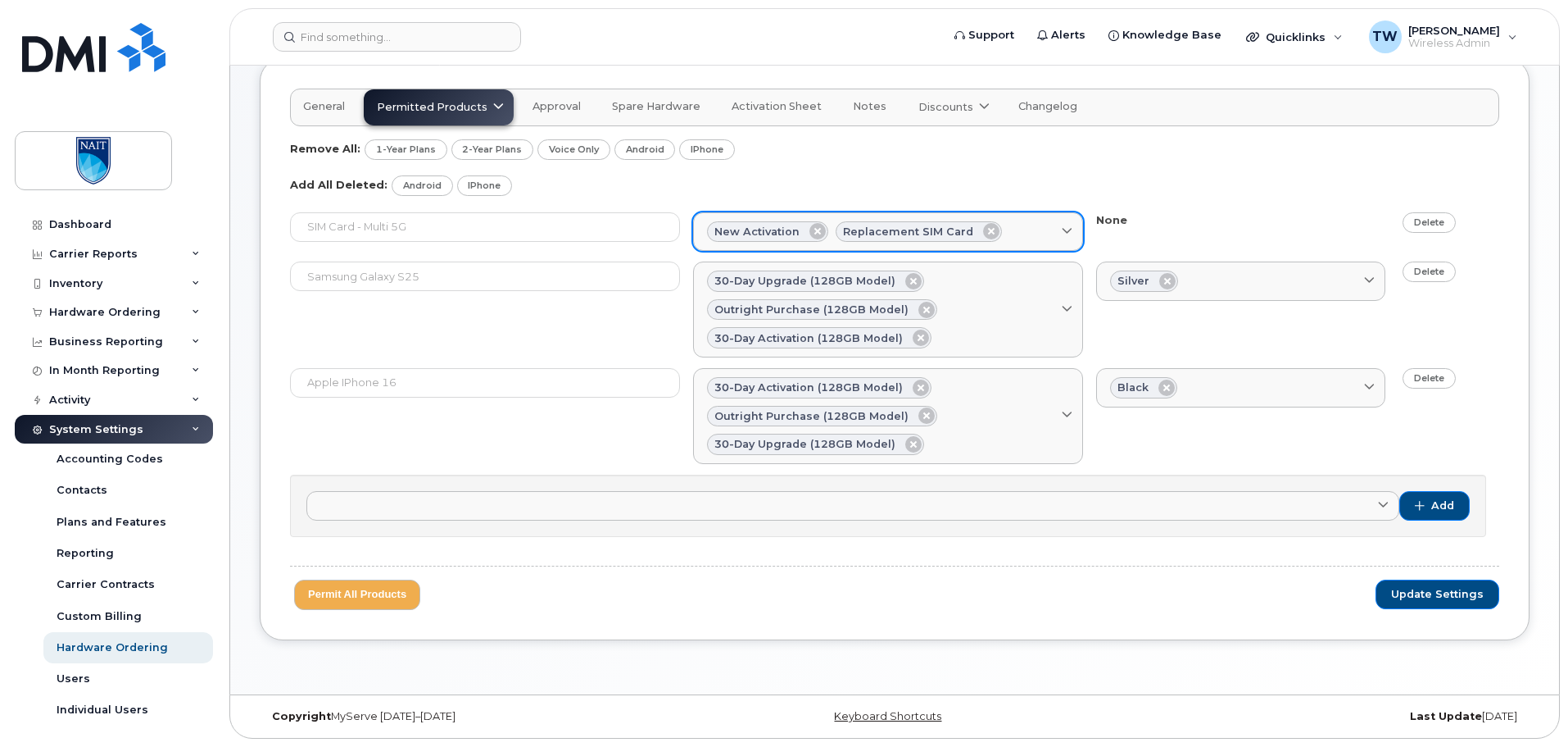
click at [1069, 224] on span at bounding box center [1067, 232] width 16 height 16
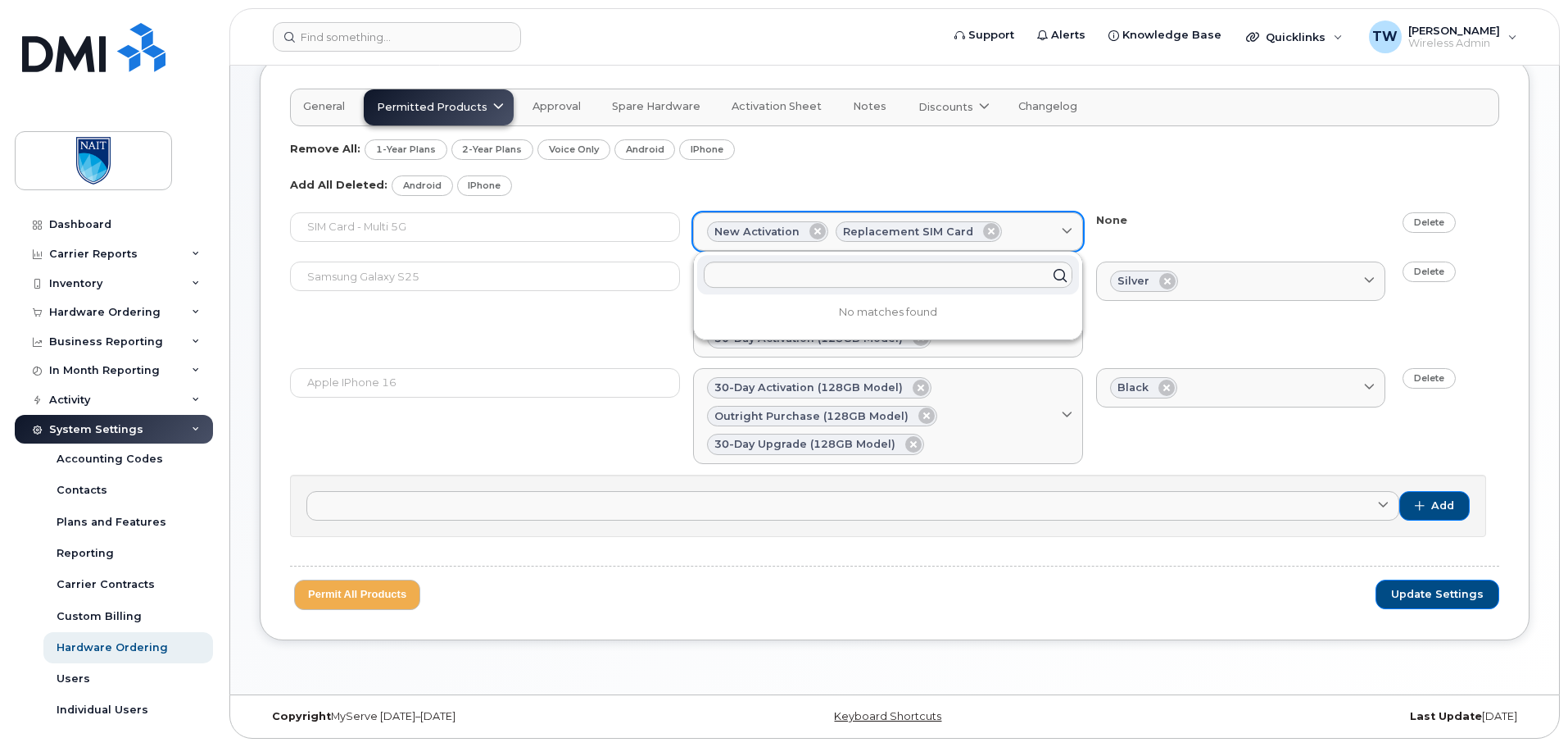
click at [1069, 224] on span at bounding box center [1067, 232] width 16 height 16
click at [1207, 159] on div "Remove All: 1-Year Plans 2-Year Plans Voice Only Android iPhone Add All Deleted…" at bounding box center [894, 167] width 1209 height 57
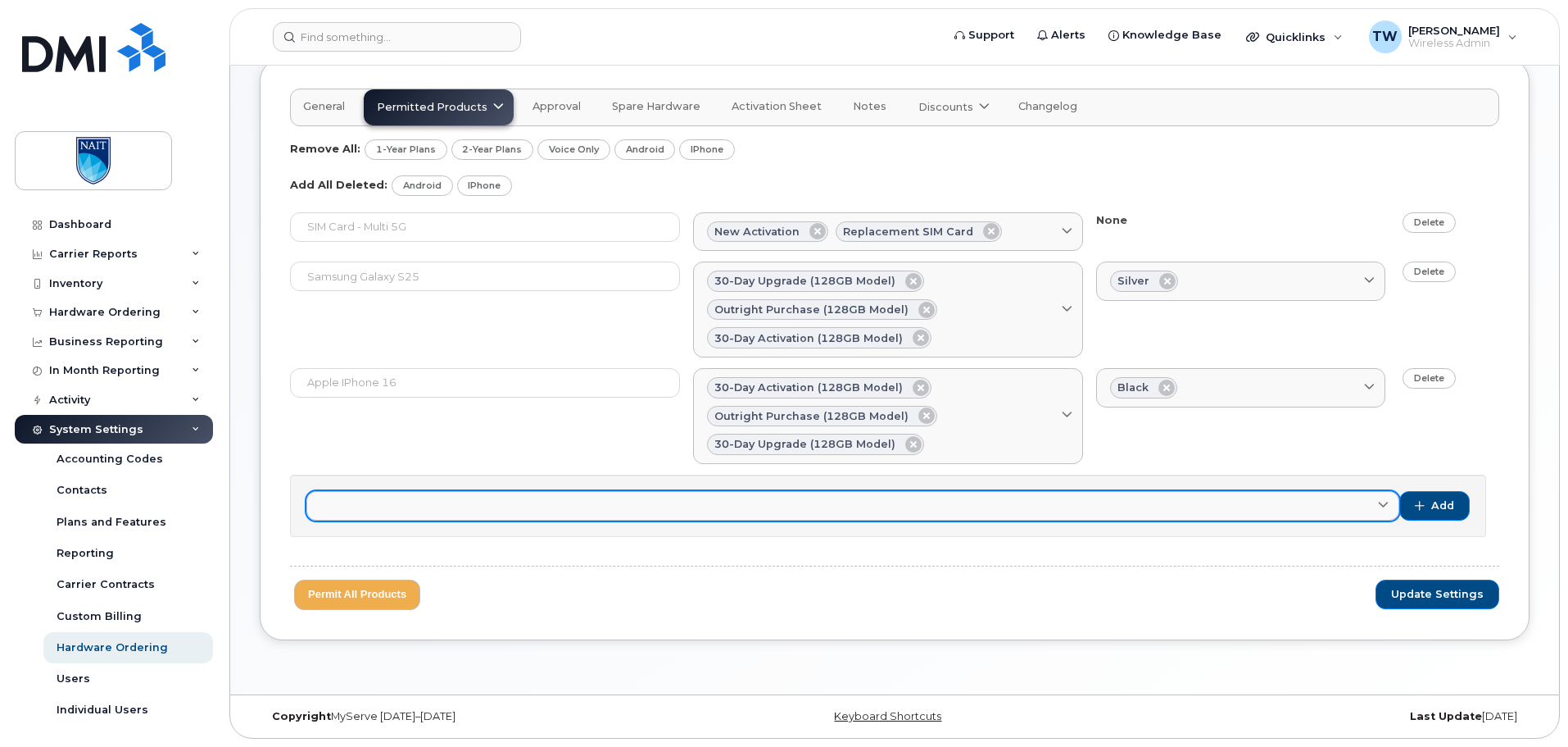
click at [1054, 504] on link at bounding box center [853, 506] width 1093 height 30
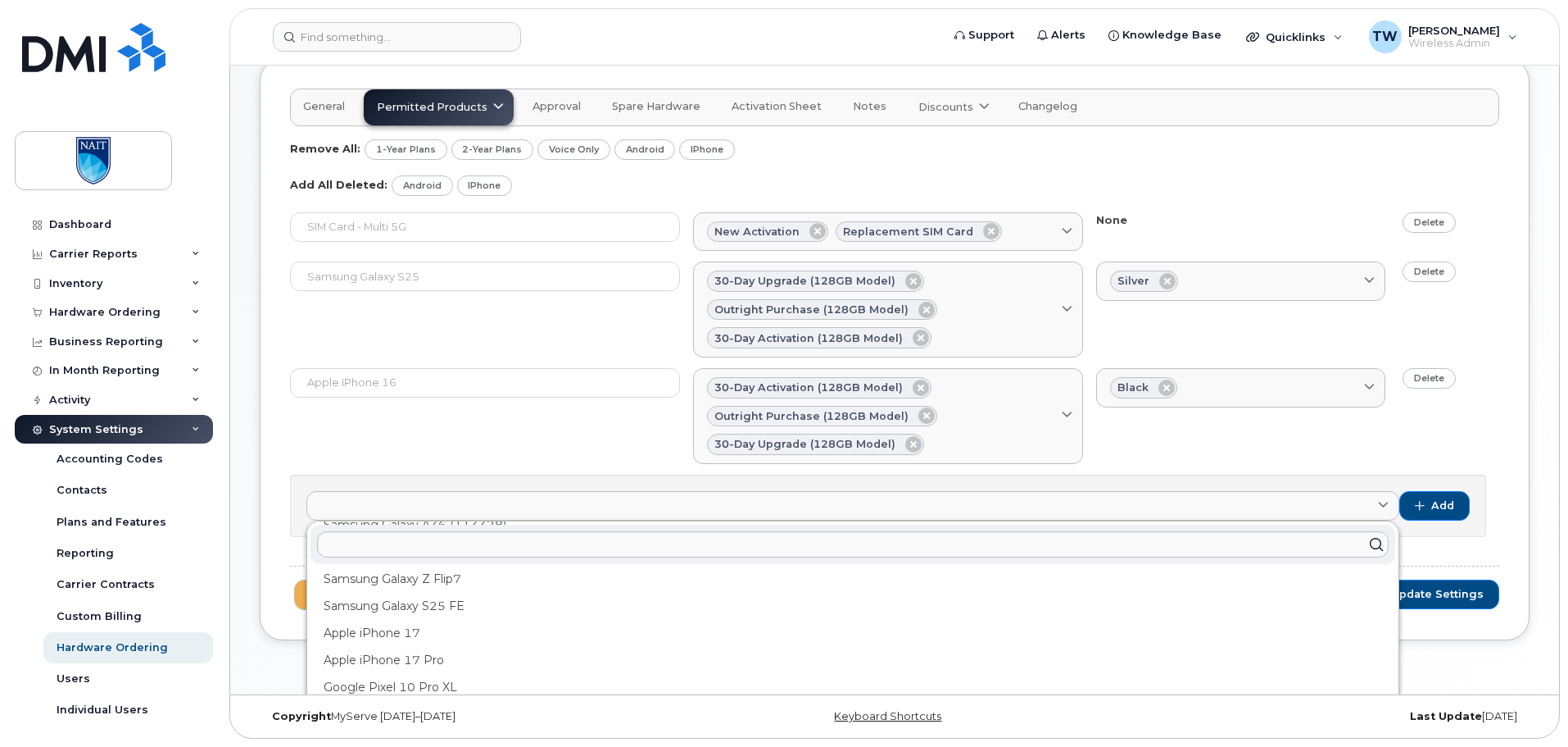
scroll to position [547, 0]
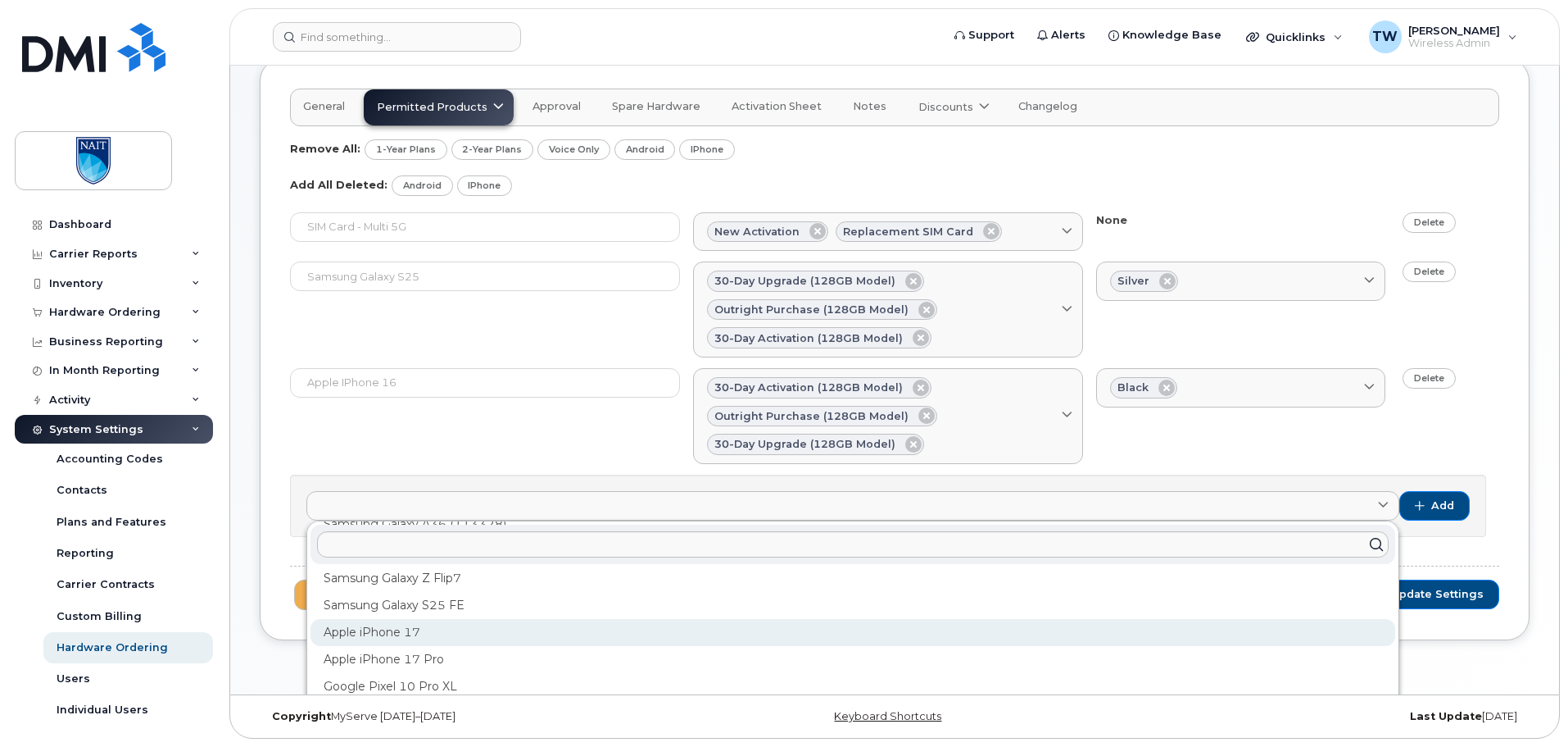
click at [490, 634] on div "Apple iPhone 17" at bounding box center [852, 632] width 1084 height 27
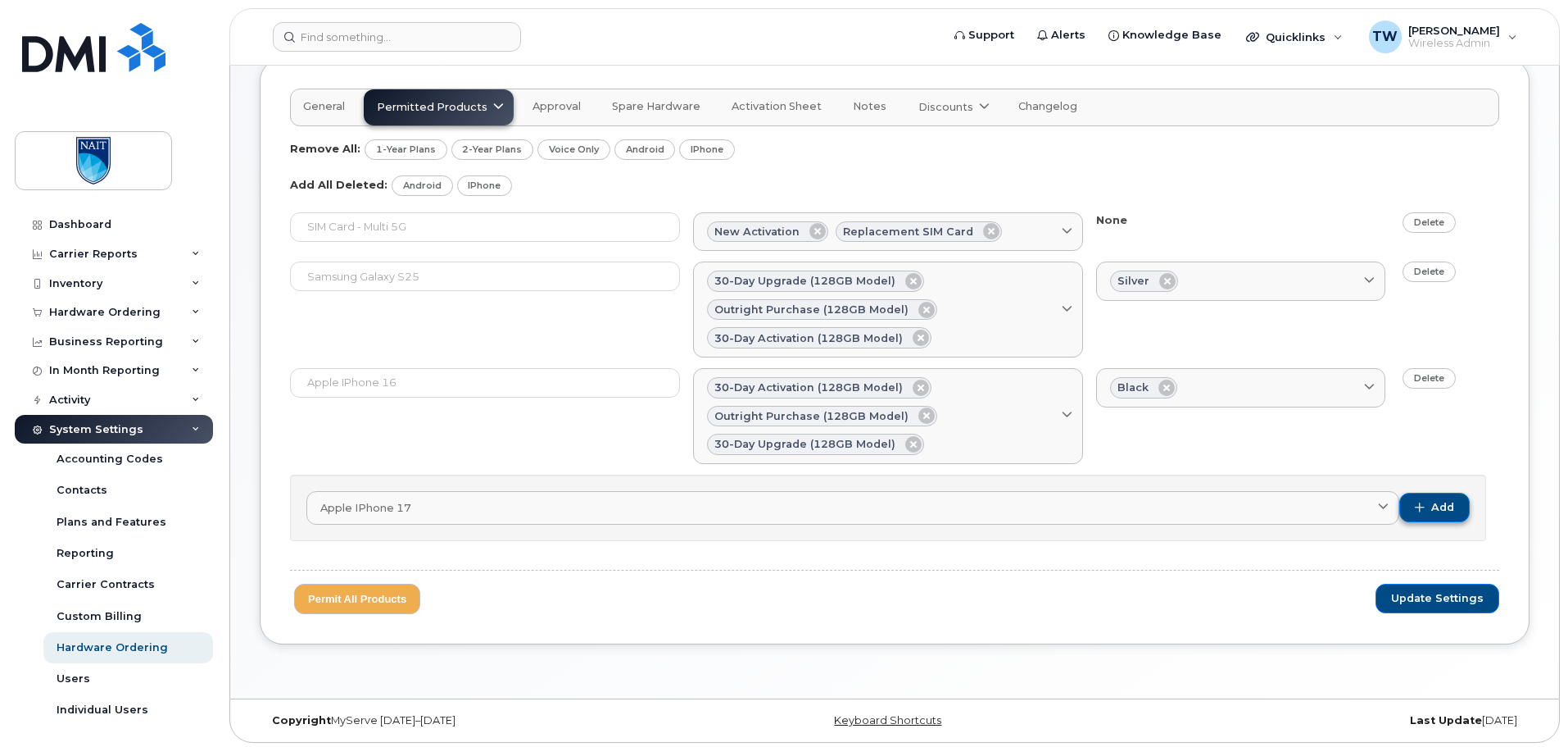
click at [1415, 511] on span "button" at bounding box center [1420, 508] width 10 height 10
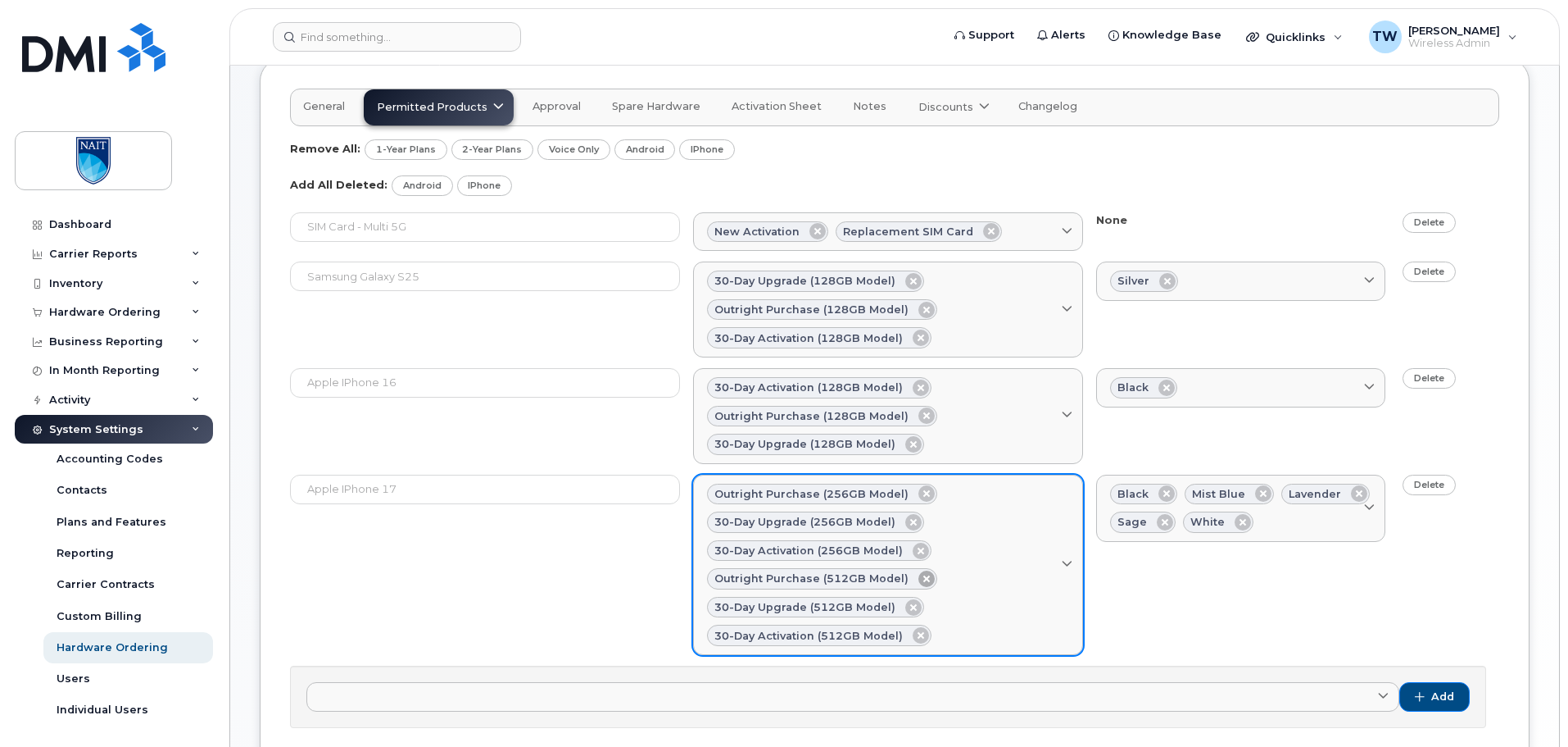
click at [919, 577] on icon at bounding box center [926, 579] width 16 height 16
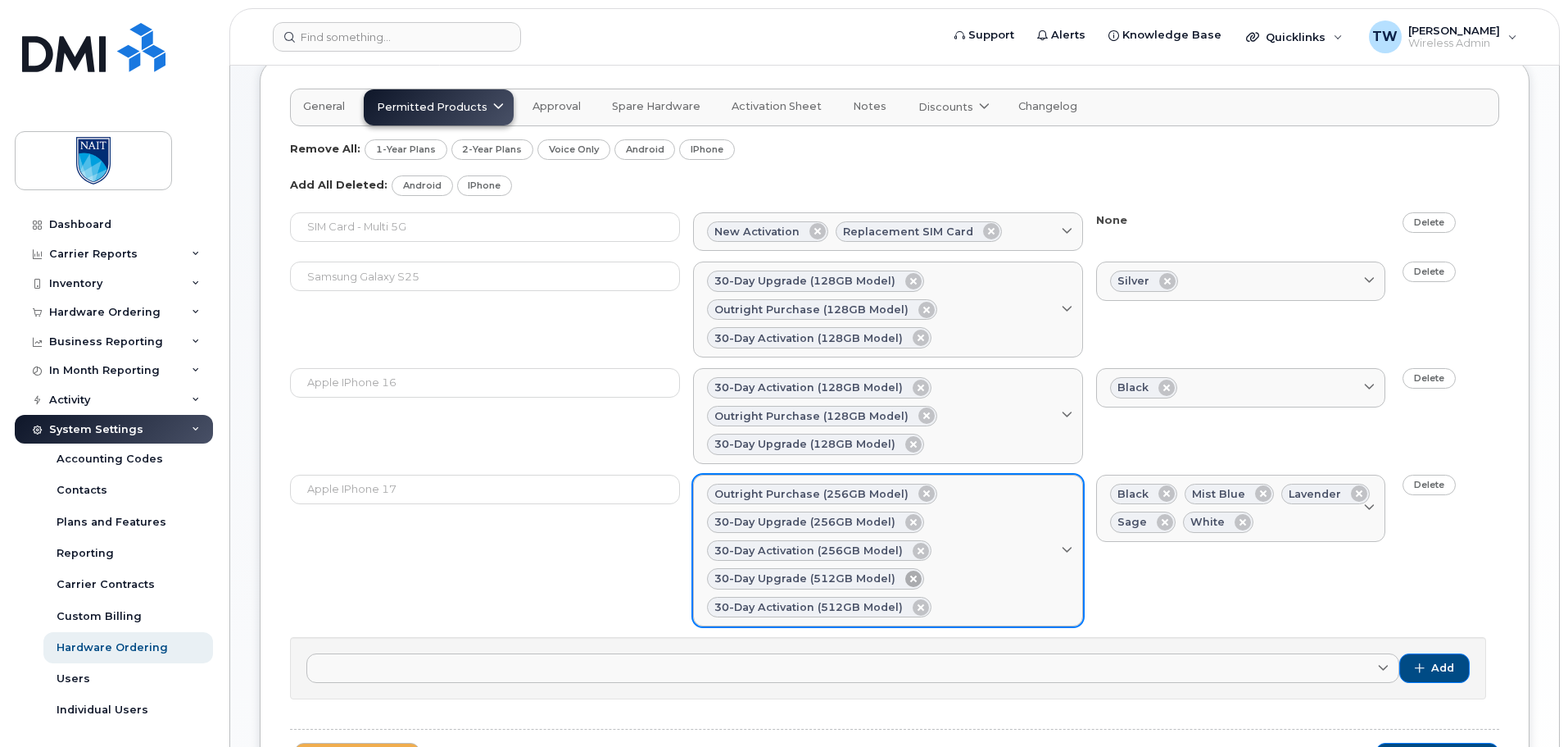
click at [906, 579] on icon at bounding box center [913, 579] width 16 height 16
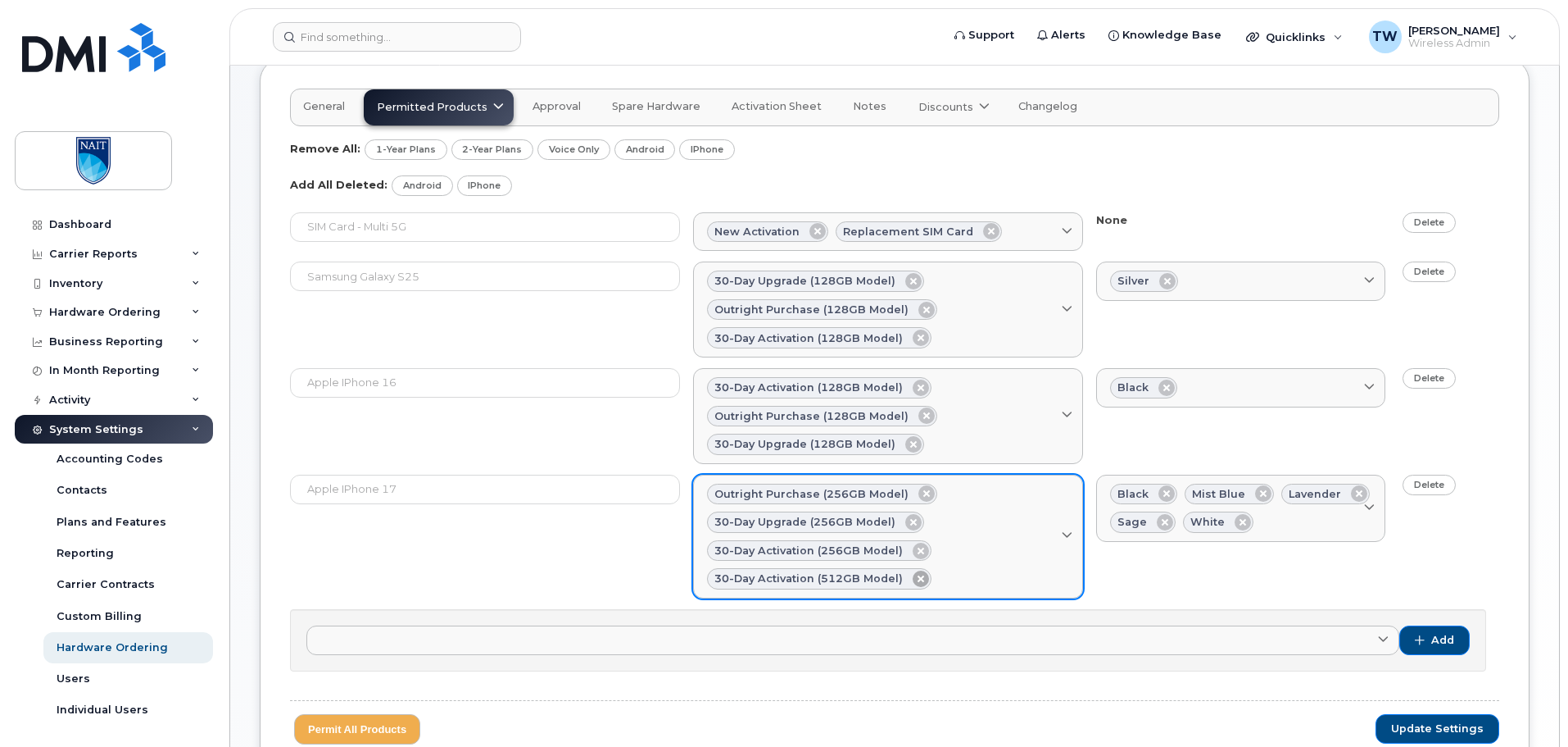
click at [912, 579] on icon at bounding box center [920, 579] width 16 height 16
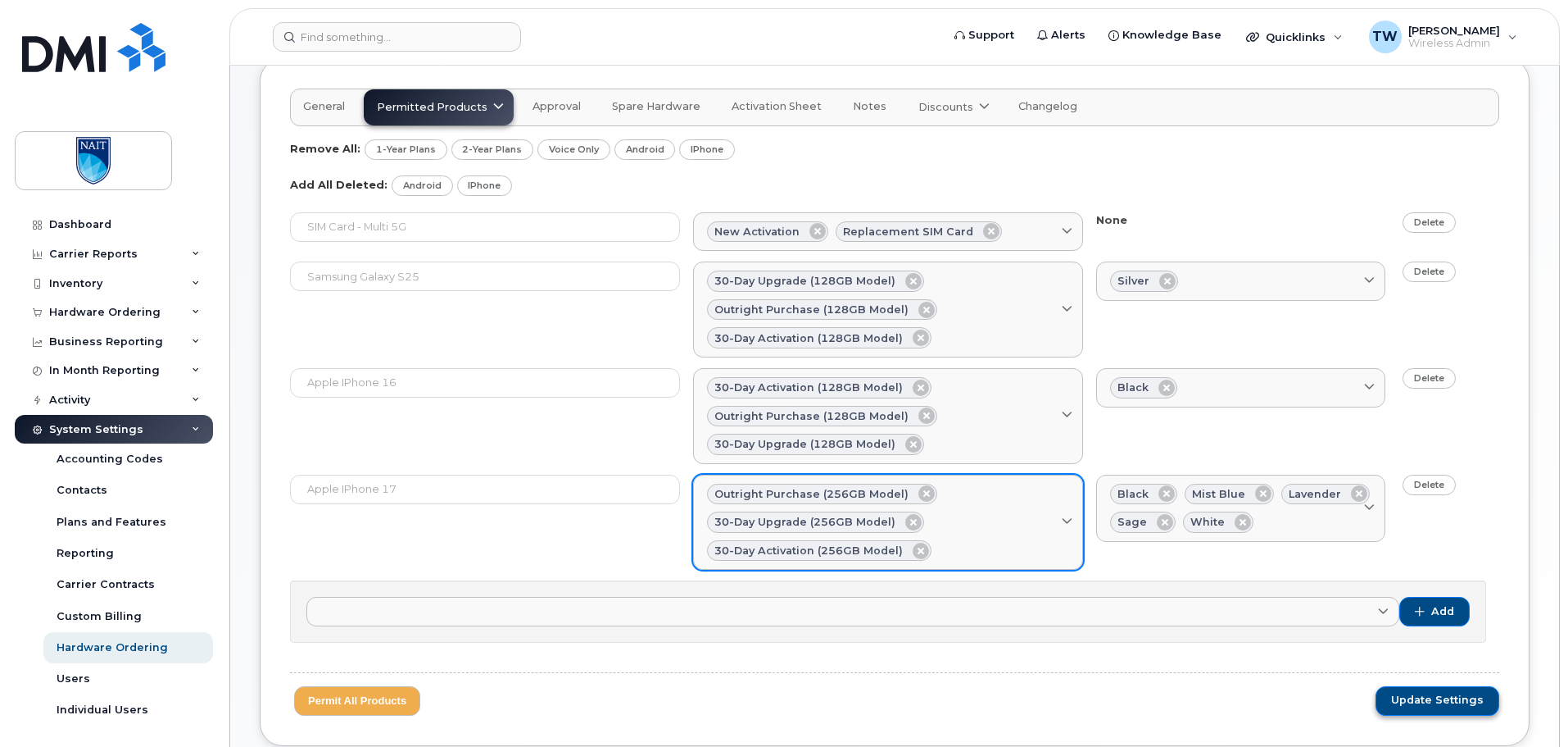
click at [1417, 702] on span "Update Settings" at bounding box center [1437, 700] width 93 height 15
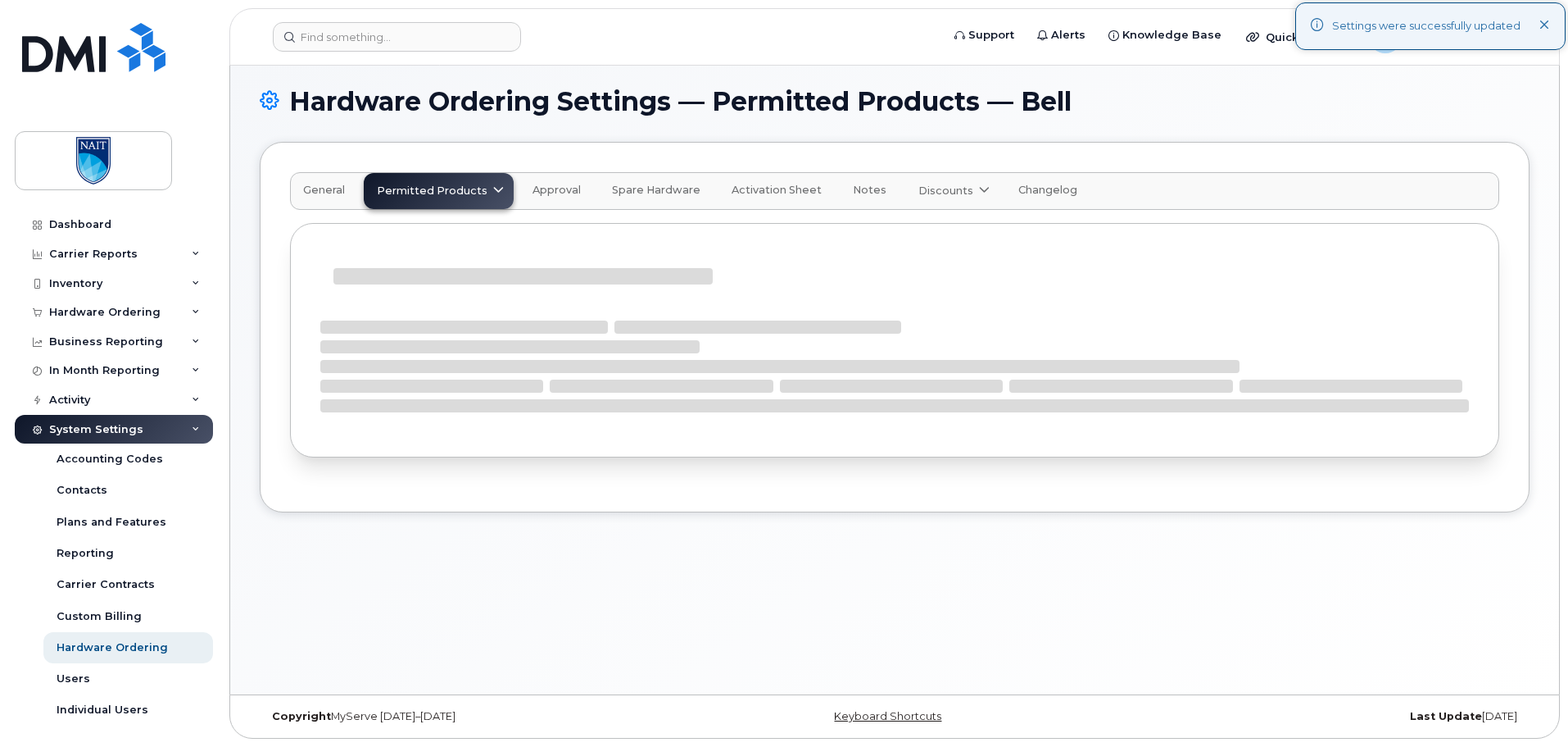
scroll to position [176, 0]
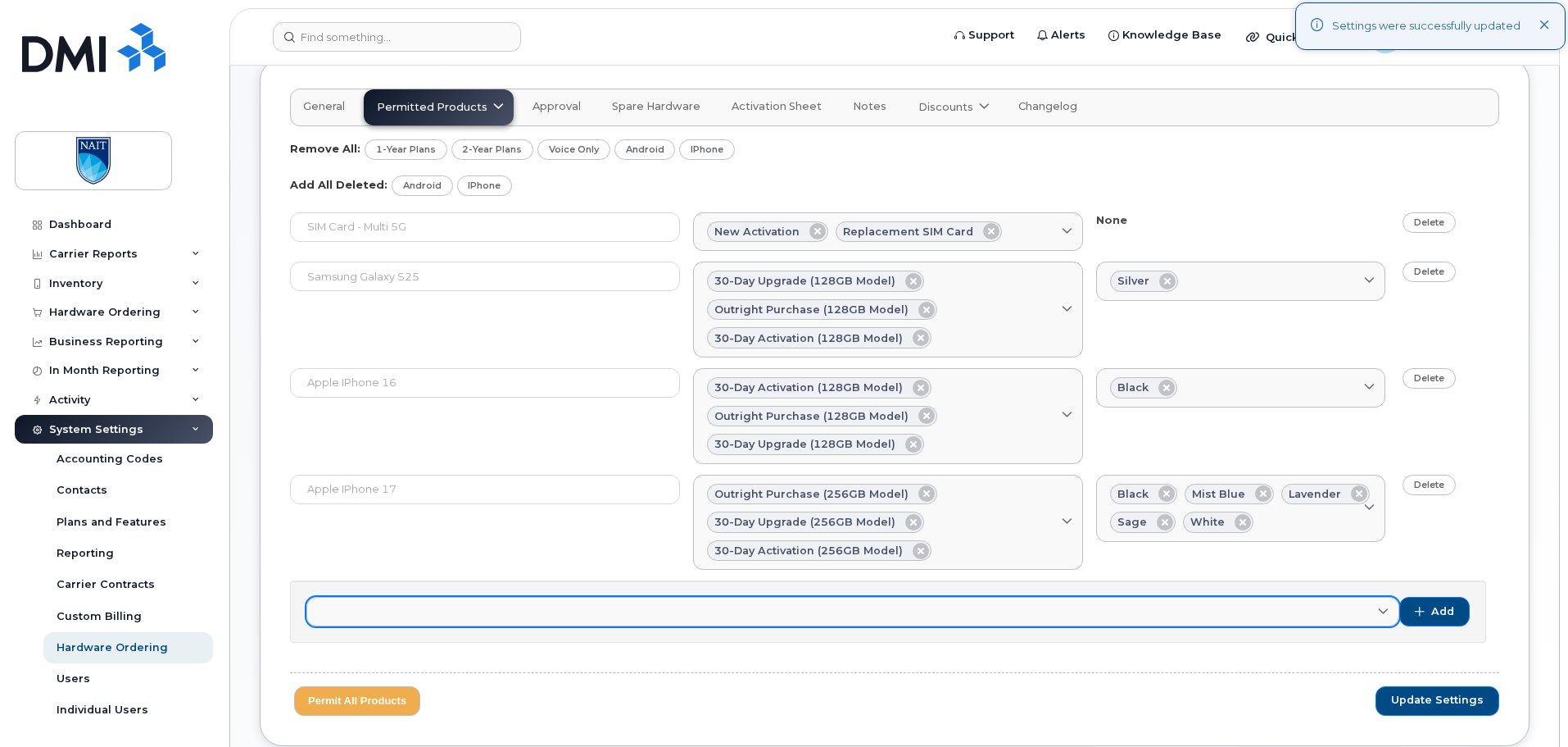
click at [1162, 601] on link at bounding box center [853, 612] width 1093 height 30
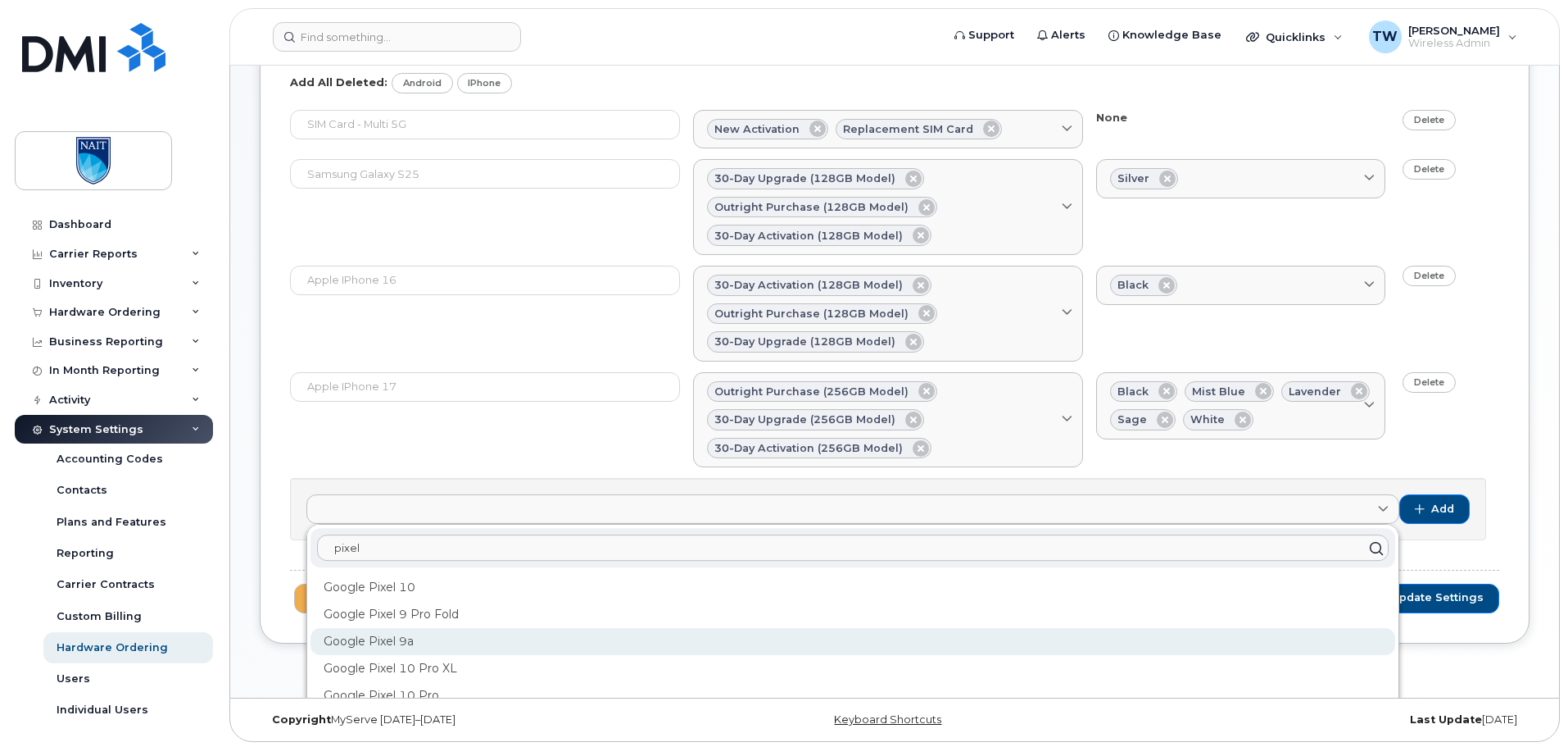
scroll to position [282, 0]
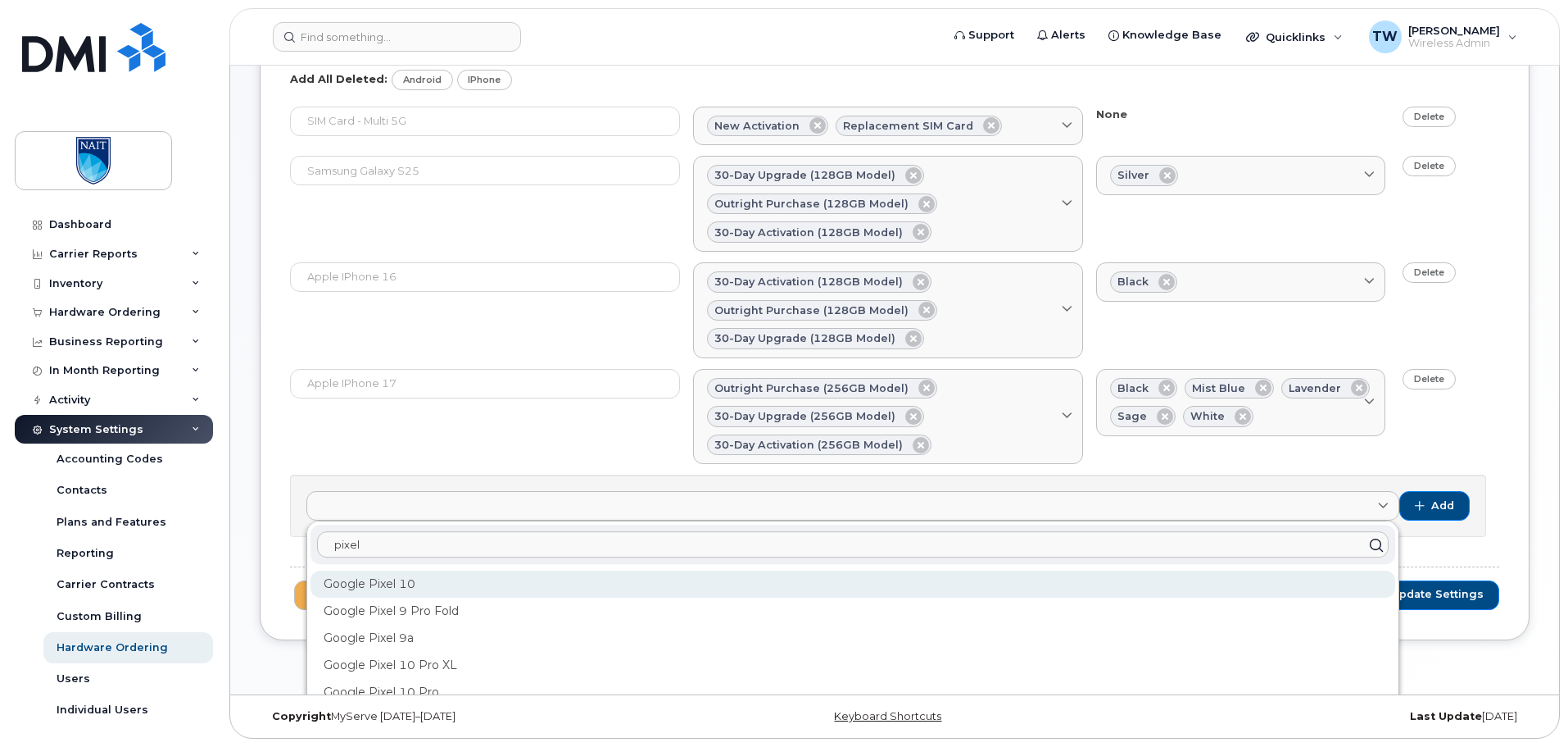
type input "pixel"
click at [446, 589] on div "Google Pixel 10" at bounding box center [852, 584] width 1084 height 27
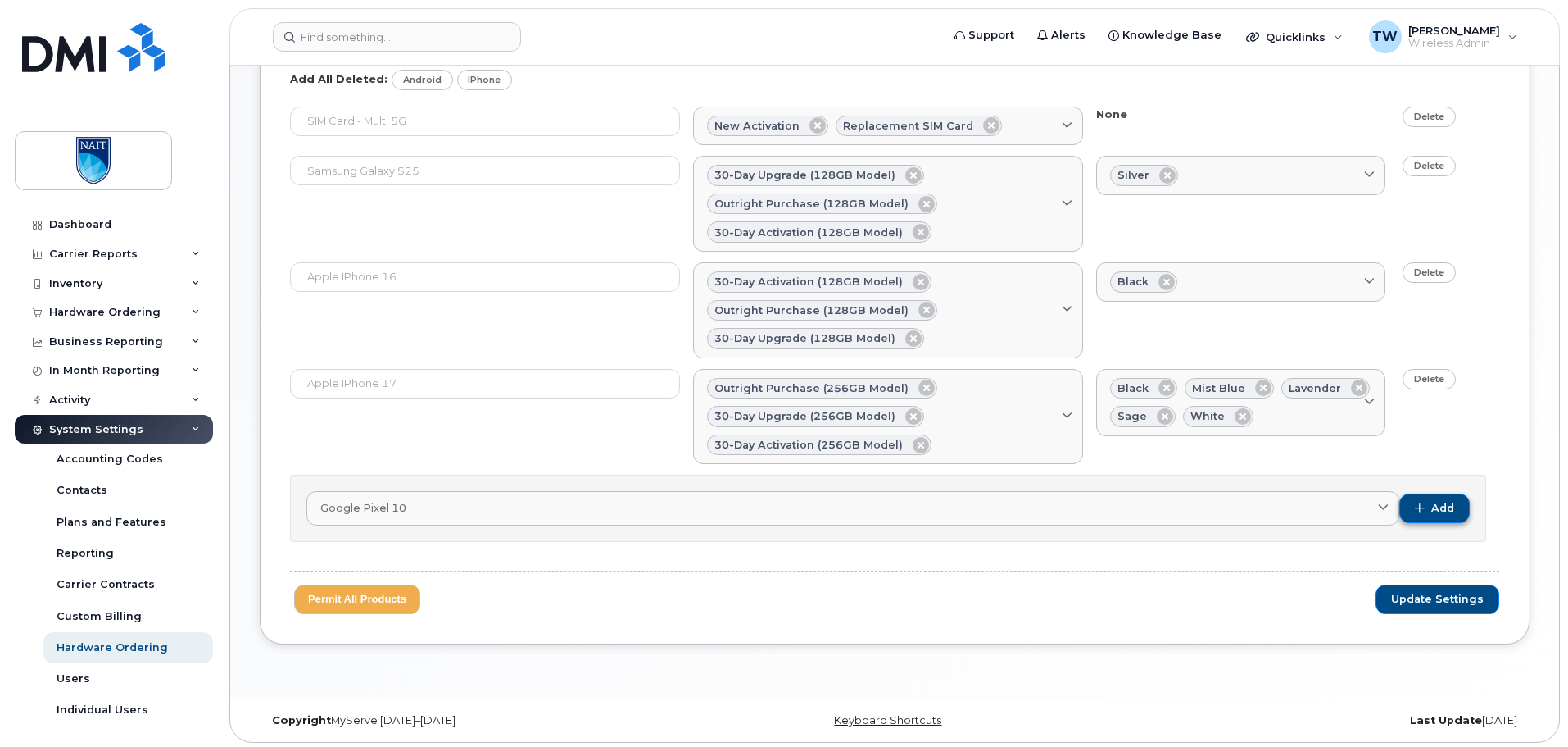
click at [1428, 502] on button "Add" at bounding box center [1434, 509] width 71 height 30
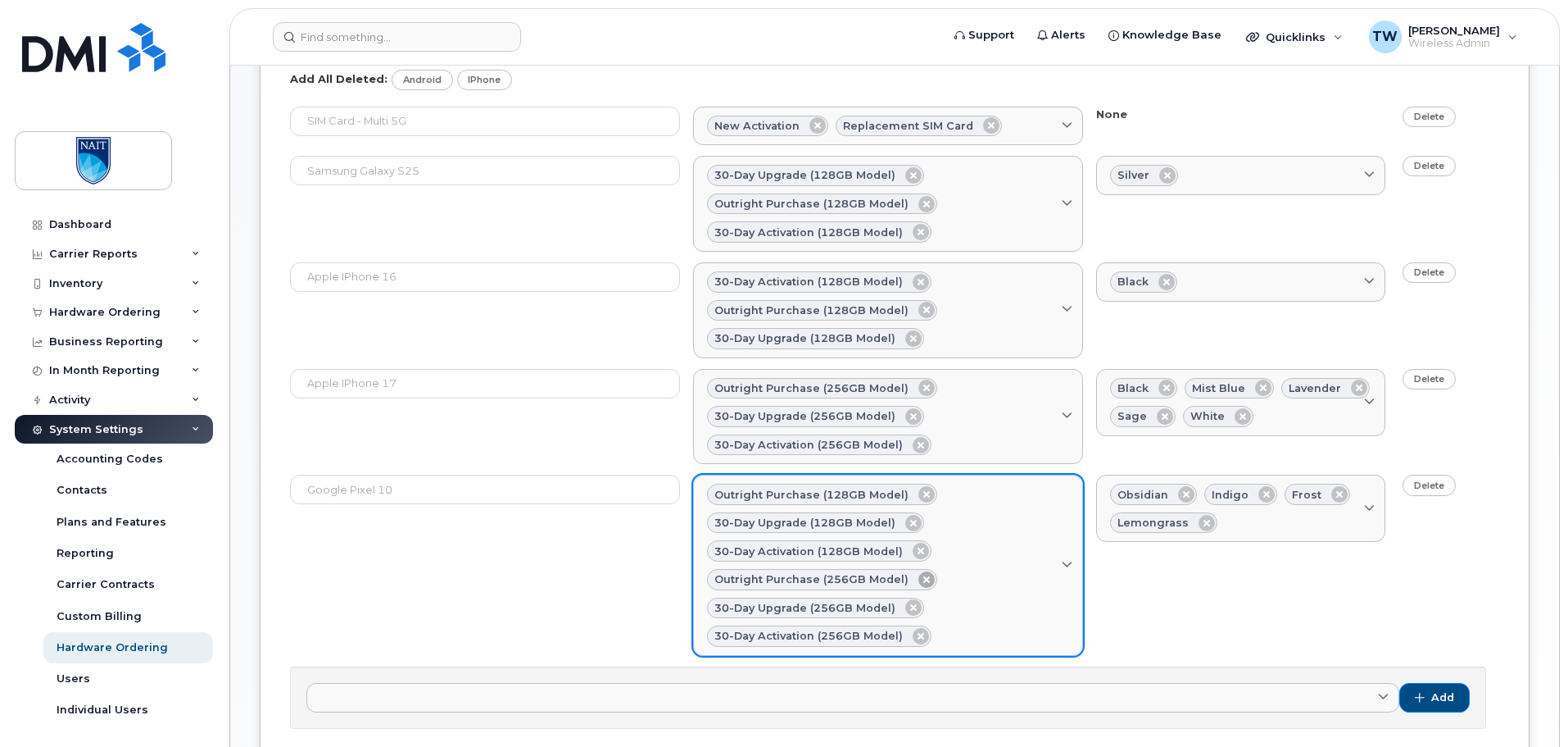
click at [918, 577] on icon at bounding box center [926, 579] width 16 height 16
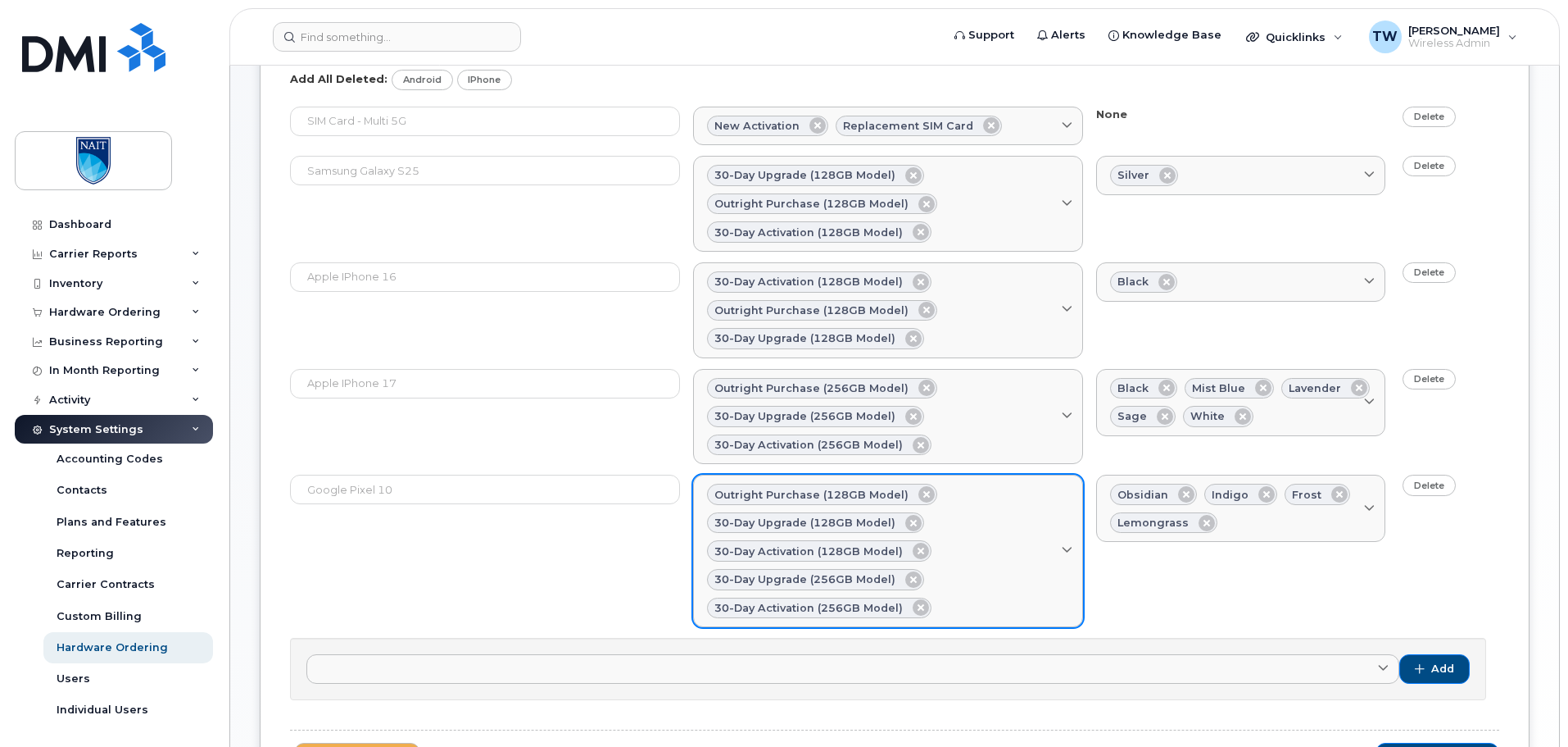
click at [915, 577] on div "30-day upgrade (256GB model)" at bounding box center [815, 579] width 217 height 21
click at [906, 579] on icon at bounding box center [913, 579] width 16 height 16
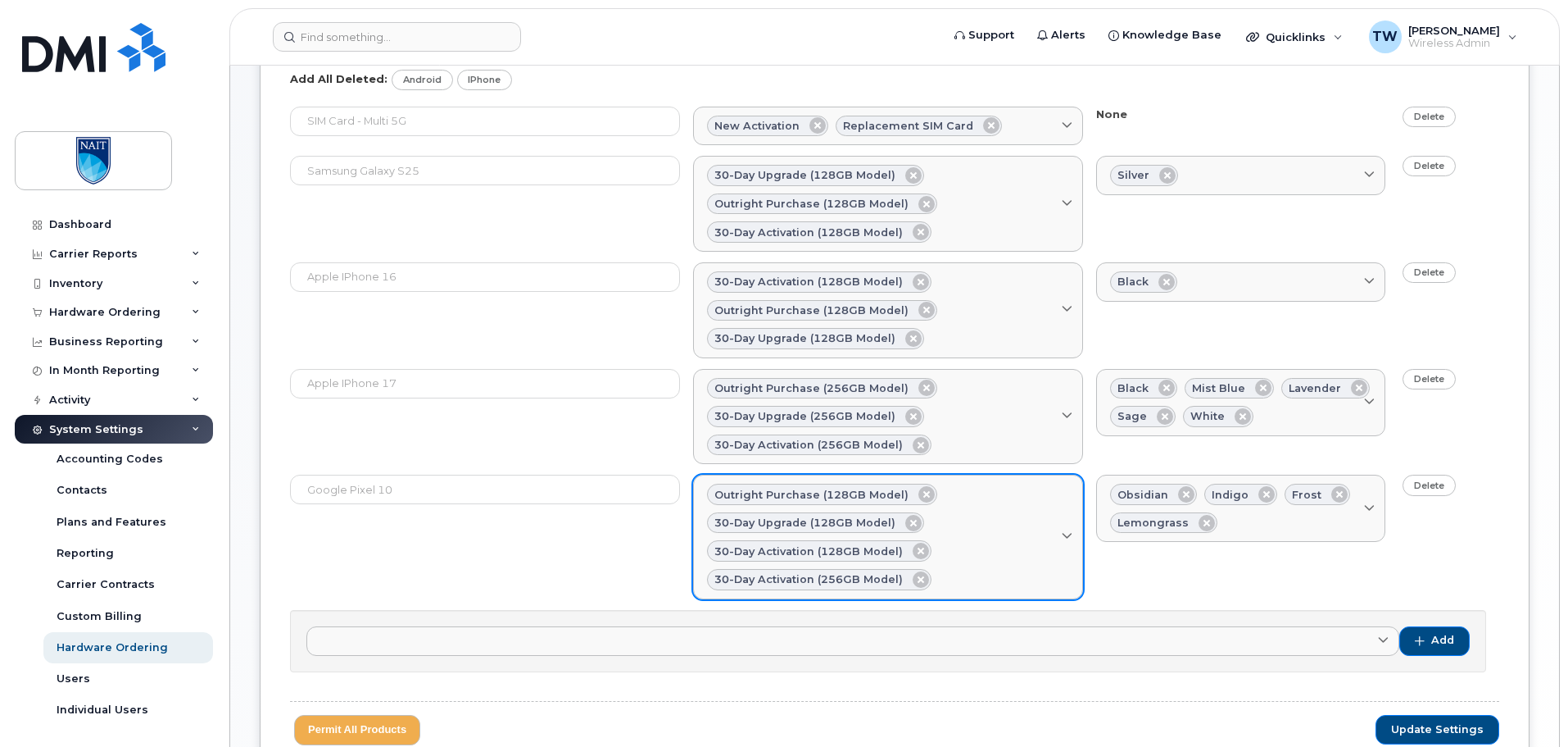
click at [912, 580] on icon at bounding box center [920, 579] width 16 height 16
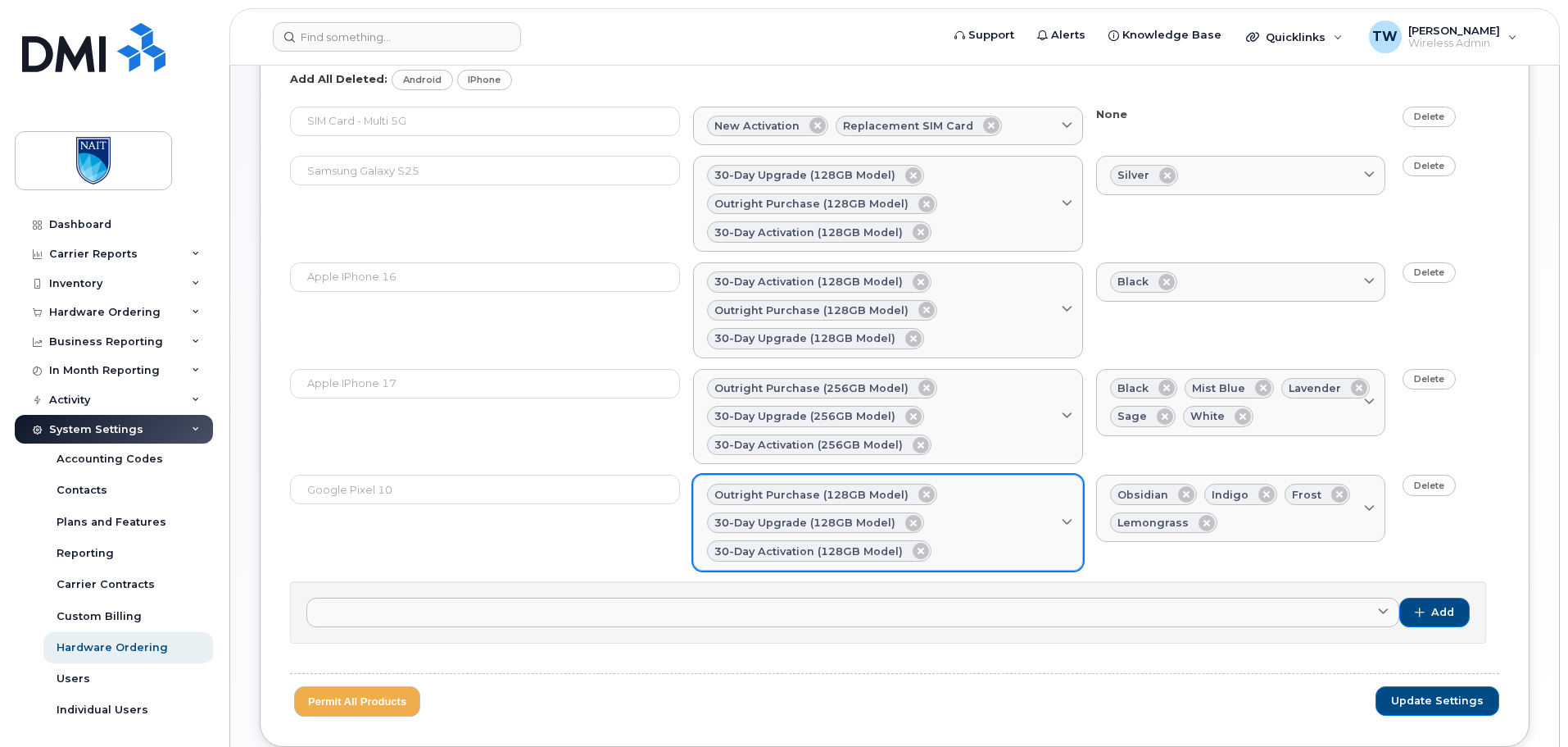
click at [1429, 703] on span "Update Settings" at bounding box center [1437, 701] width 93 height 15
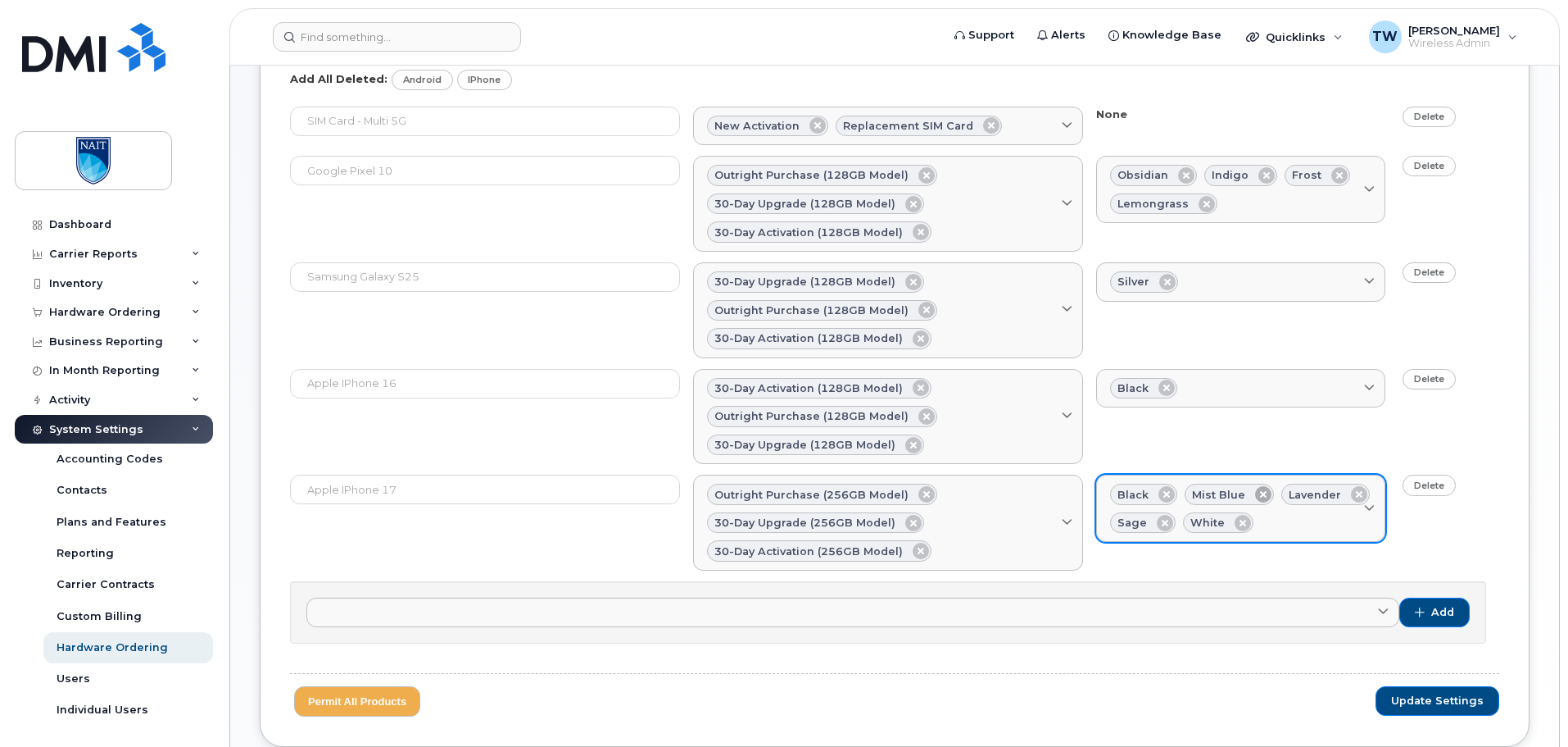
click at [1259, 494] on icon at bounding box center [1263, 494] width 16 height 16
click at [1266, 496] on icon at bounding box center [1262, 494] width 16 height 16
click at [1238, 498] on icon at bounding box center [1239, 494] width 16 height 16
click at [1238, 498] on icon at bounding box center [1244, 494] width 16 height 16
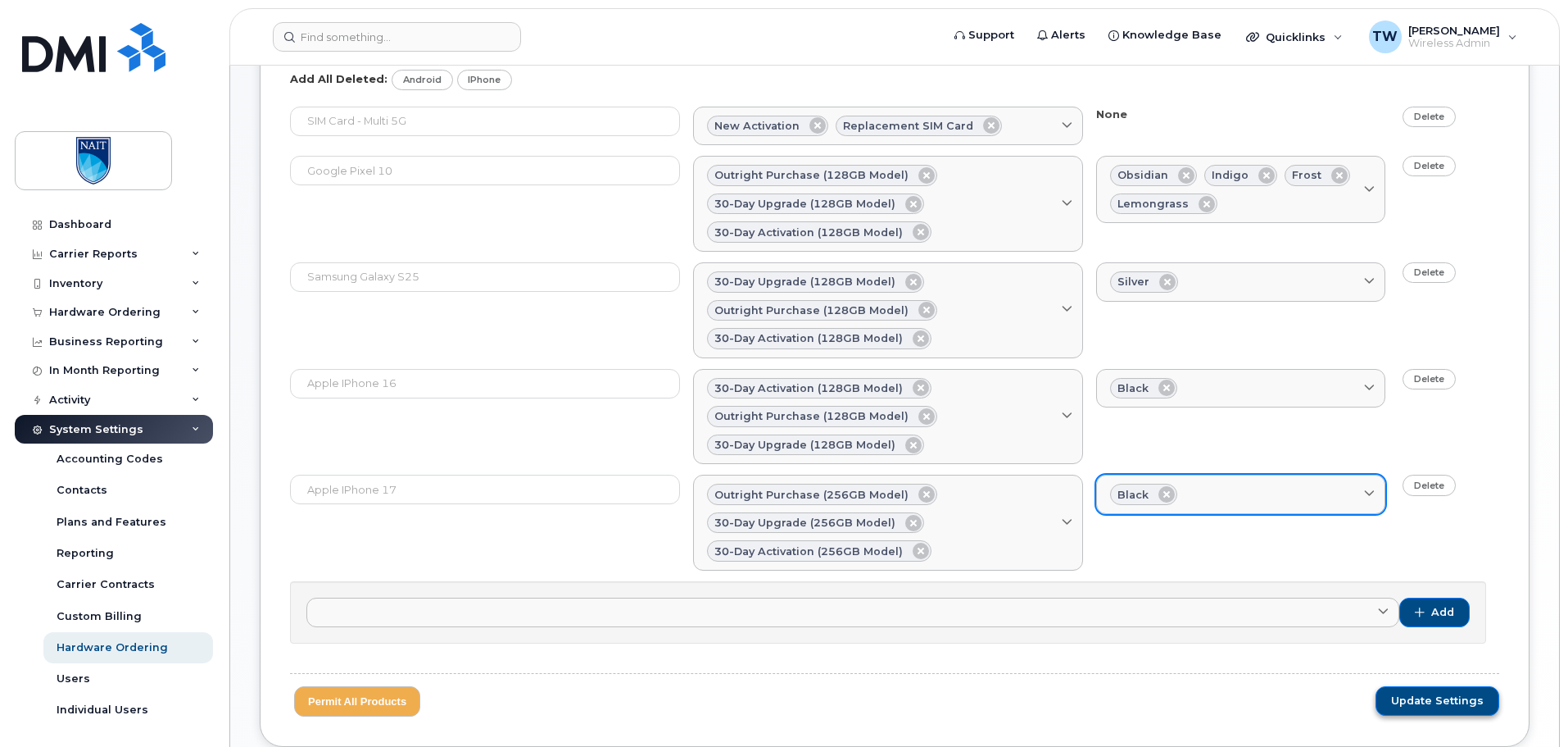
click at [1435, 698] on span "Update Settings" at bounding box center [1437, 701] width 93 height 15
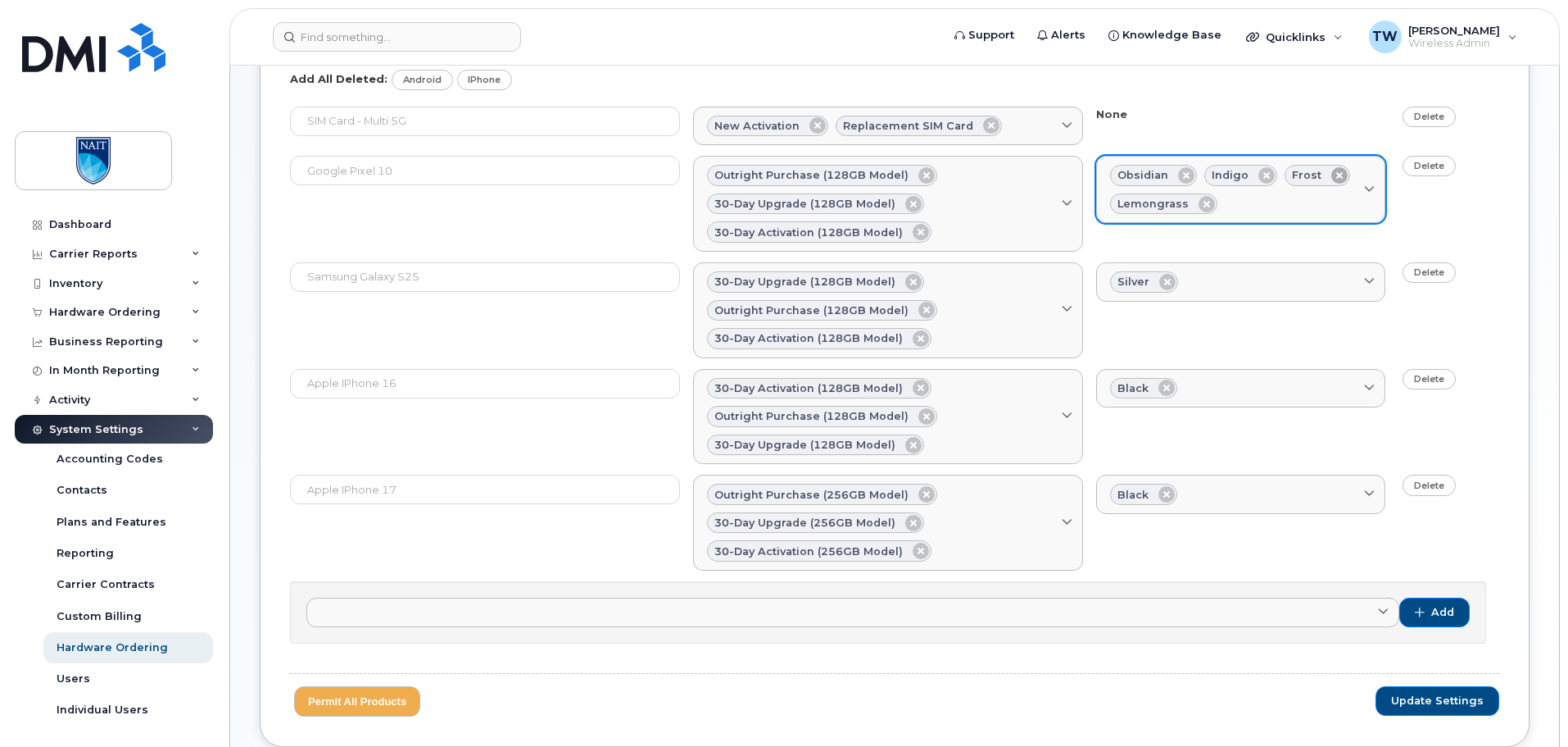
click at [1259, 179] on icon at bounding box center [1266, 175] width 16 height 16
click at [1256, 177] on icon at bounding box center [1259, 175] width 16 height 16
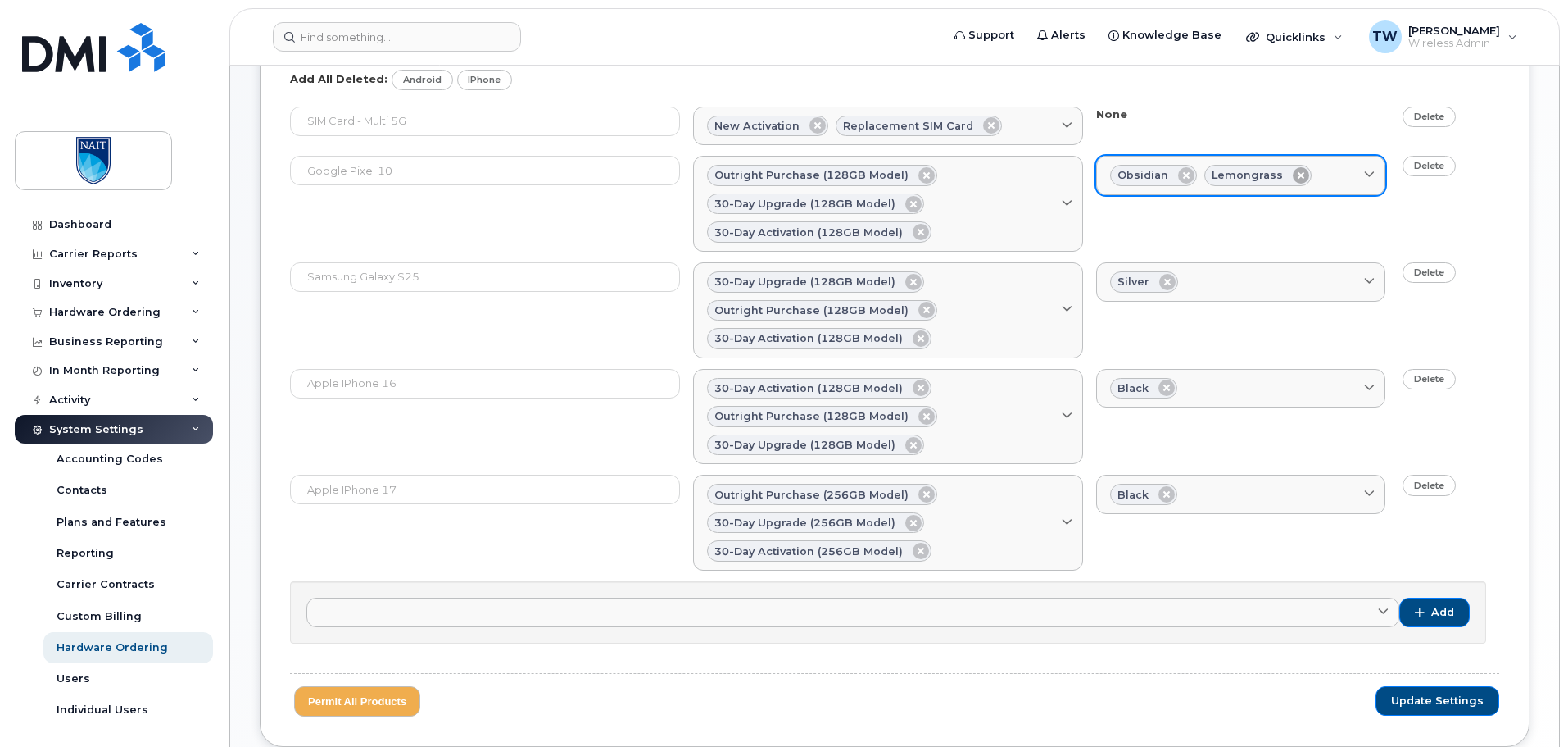
click at [1293, 173] on icon at bounding box center [1301, 175] width 16 height 16
click at [1446, 698] on span "Update Settings" at bounding box center [1437, 701] width 93 height 15
click at [107, 309] on div "Hardware Ordering" at bounding box center [104, 312] width 111 height 13
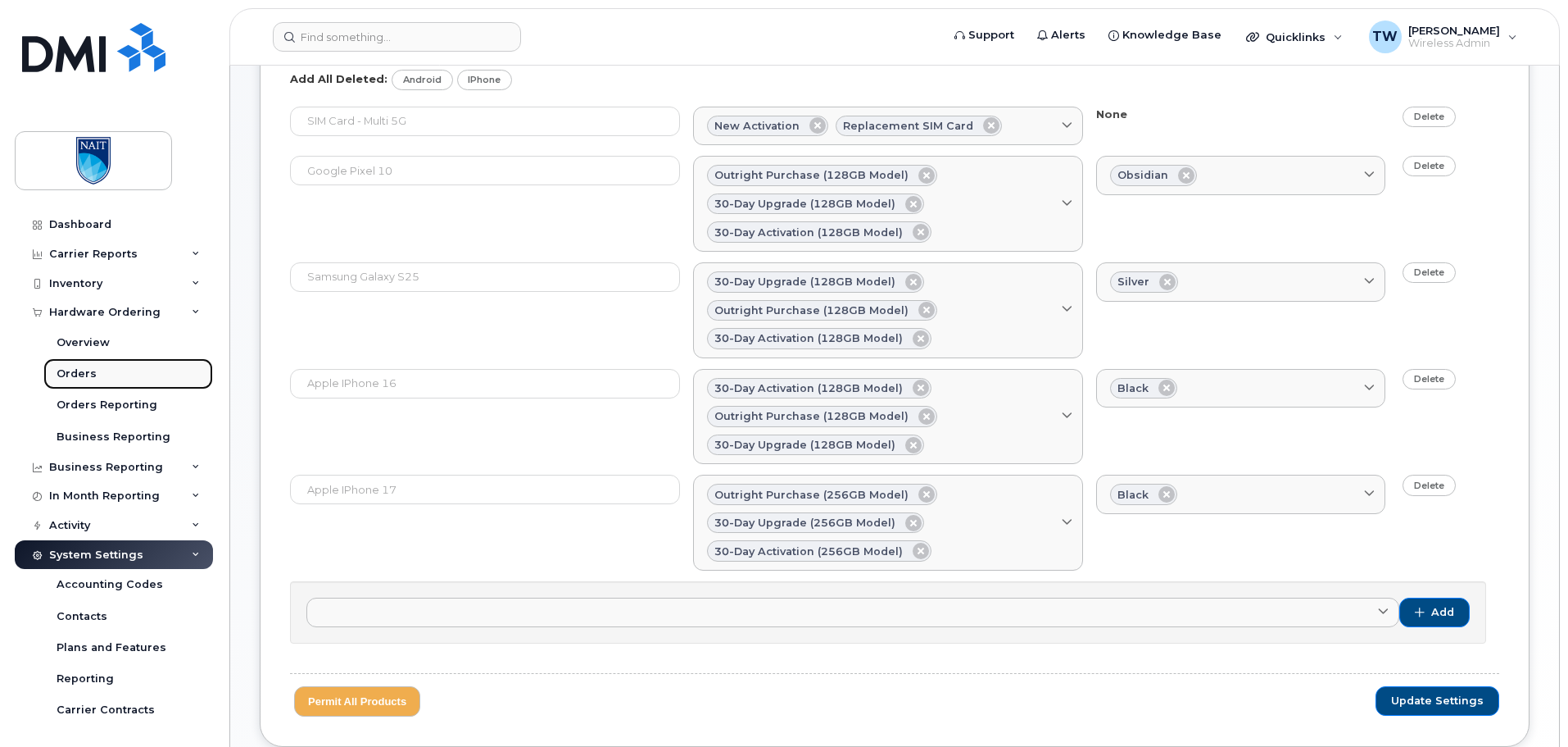
click at [91, 366] on div "Orders" at bounding box center [77, 373] width 40 height 15
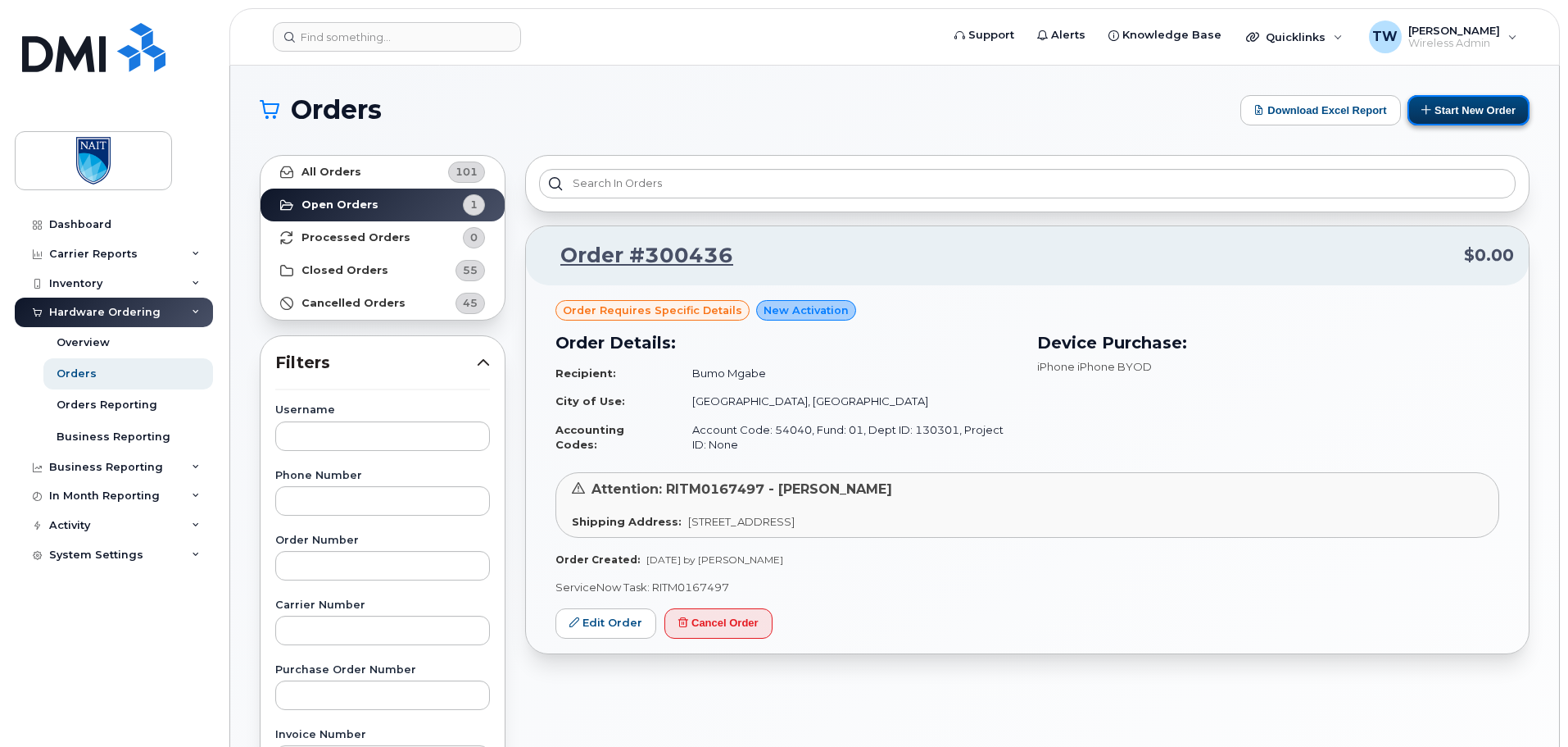
click at [1467, 113] on button "Start New Order" at bounding box center [1468, 110] width 122 height 30
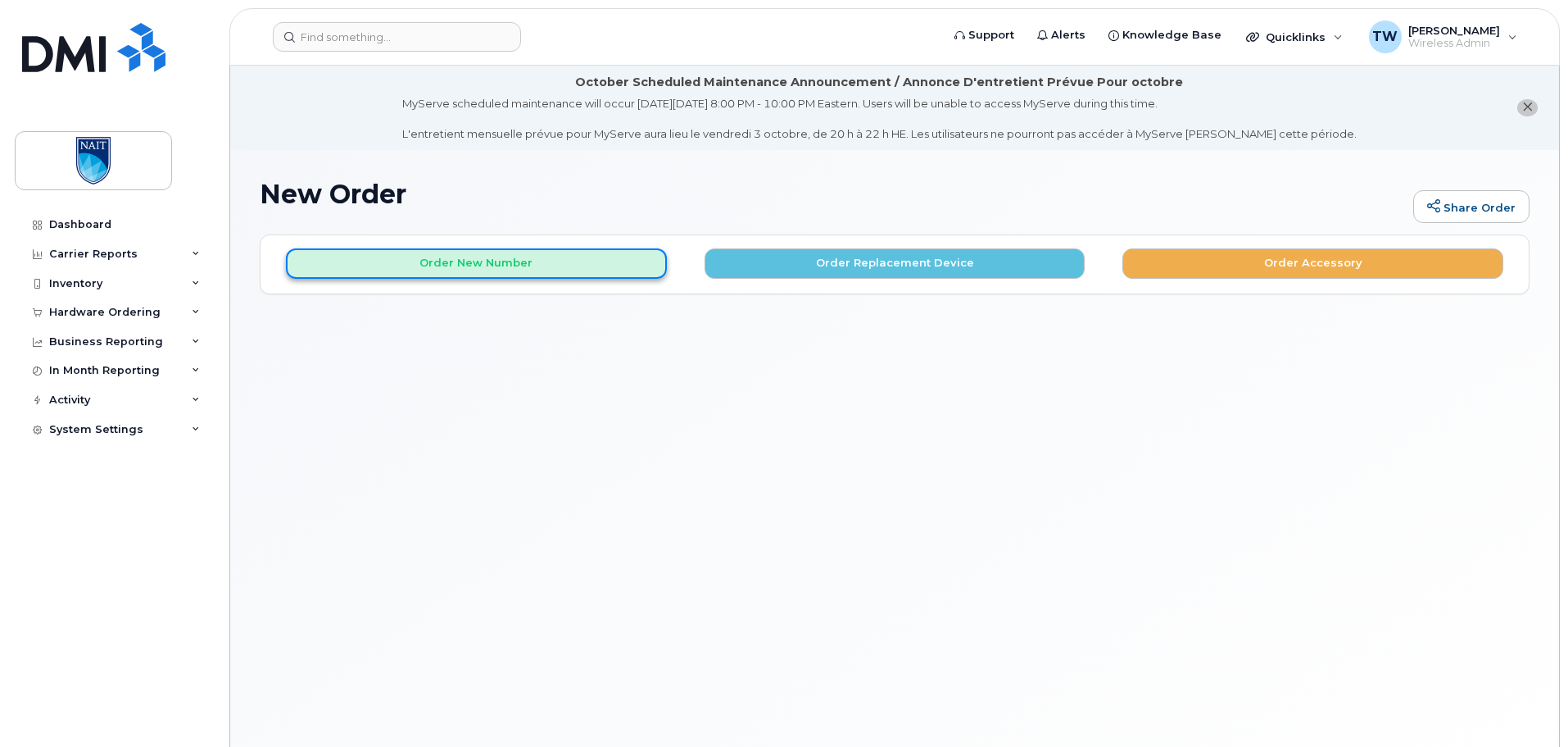
click at [530, 265] on button "Order New Number" at bounding box center [476, 263] width 381 height 30
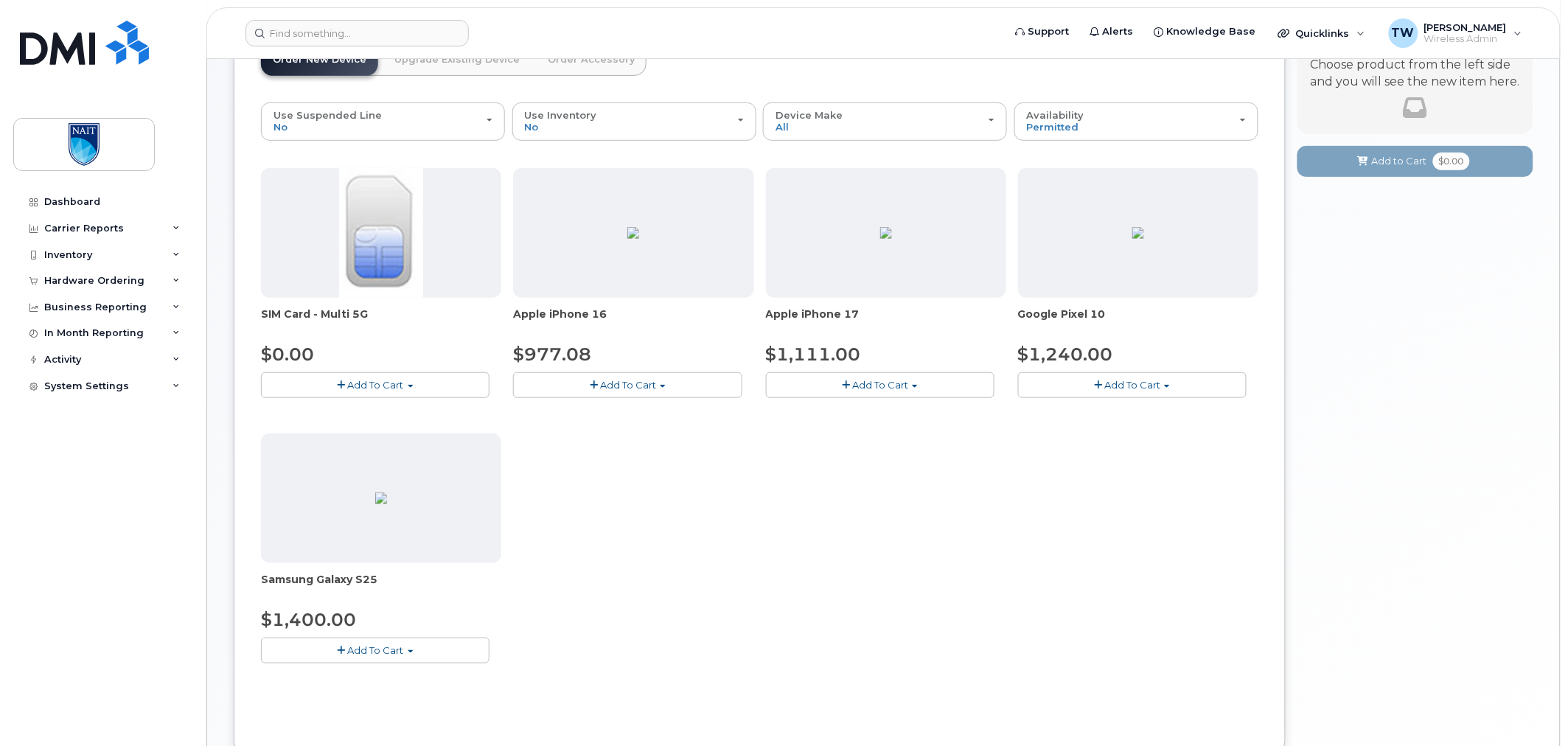
scroll to position [194, 0]
click at [1139, 386] on span "Add To Cart" at bounding box center [1132, 385] width 56 height 12
click at [892, 505] on div "SIM Card - Multi 5G $0.00 Add To Cart $0.00 - New Activation Apple iPhone 16 $9…" at bounding box center [759, 428] width 997 height 519
